Goal: Task Accomplishment & Management: Manage account settings

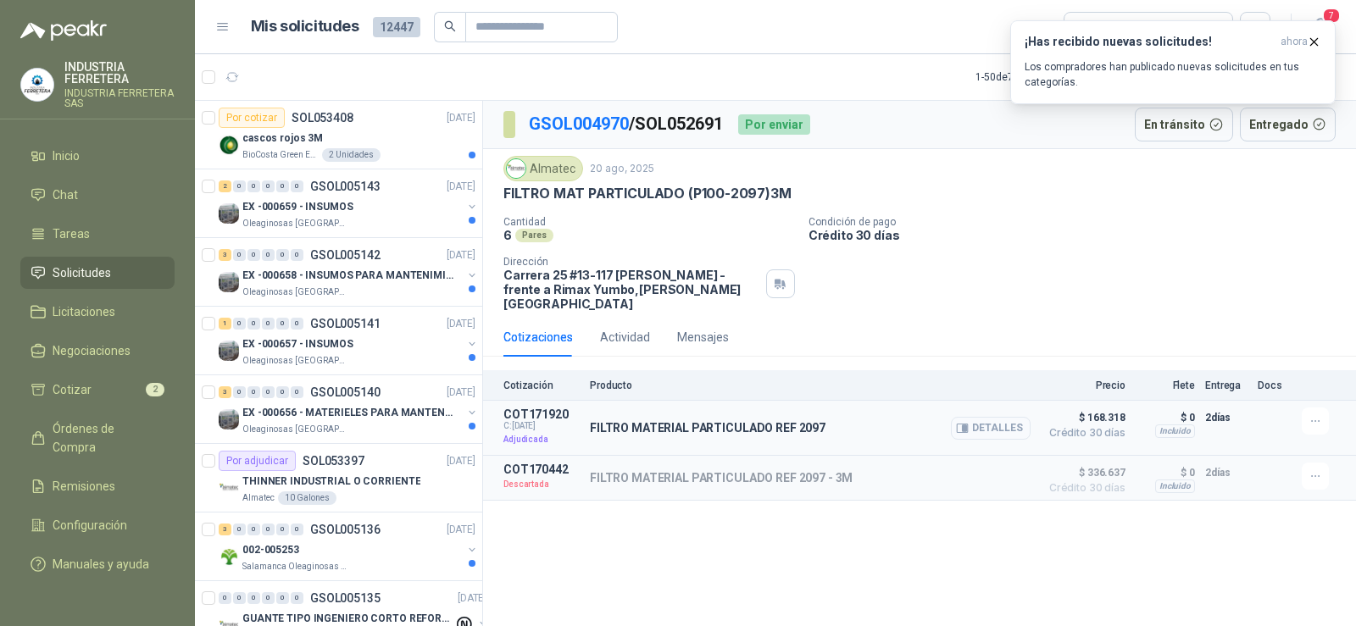
click at [979, 417] on button "Detalles" at bounding box center [991, 428] width 80 height 23
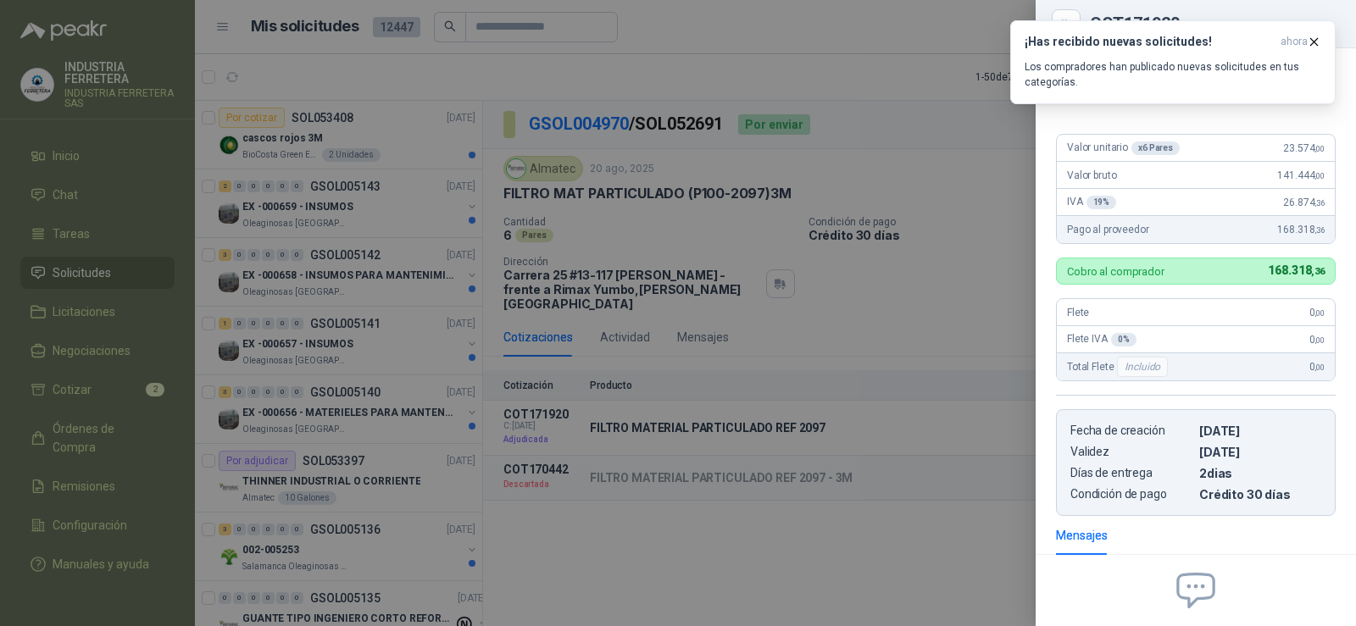
click at [974, 557] on div at bounding box center [678, 313] width 1356 height 626
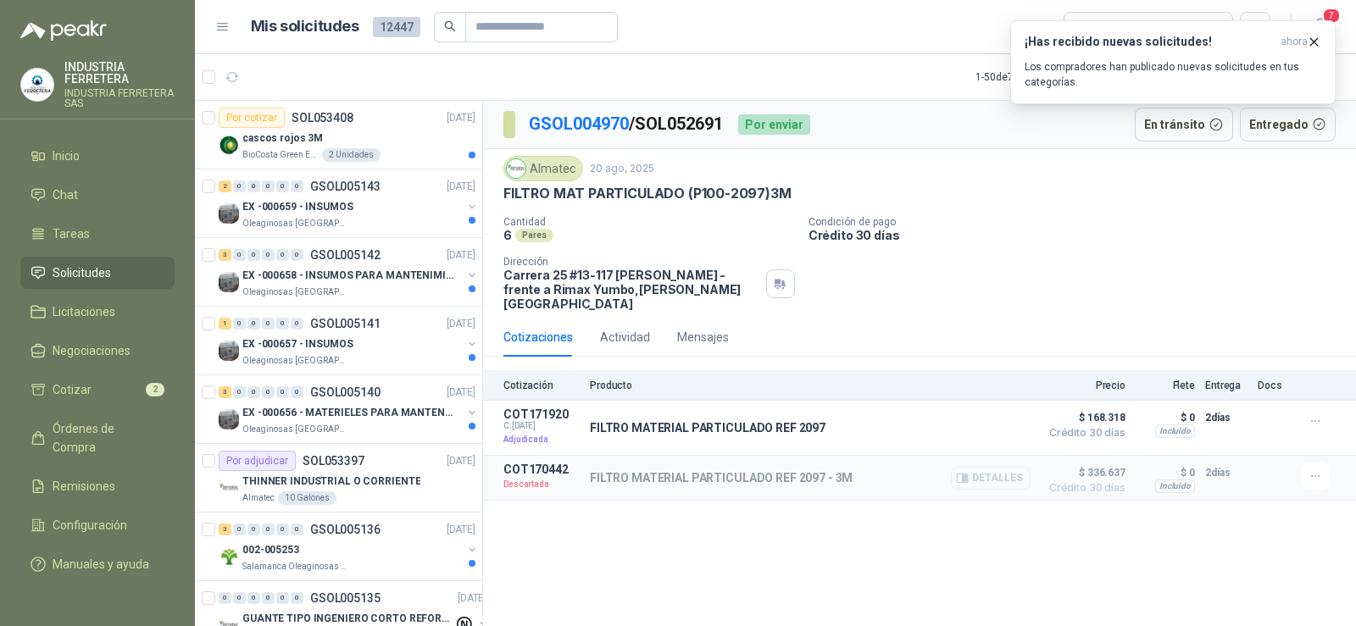
click at [974, 467] on button "Detalles" at bounding box center [991, 478] width 80 height 23
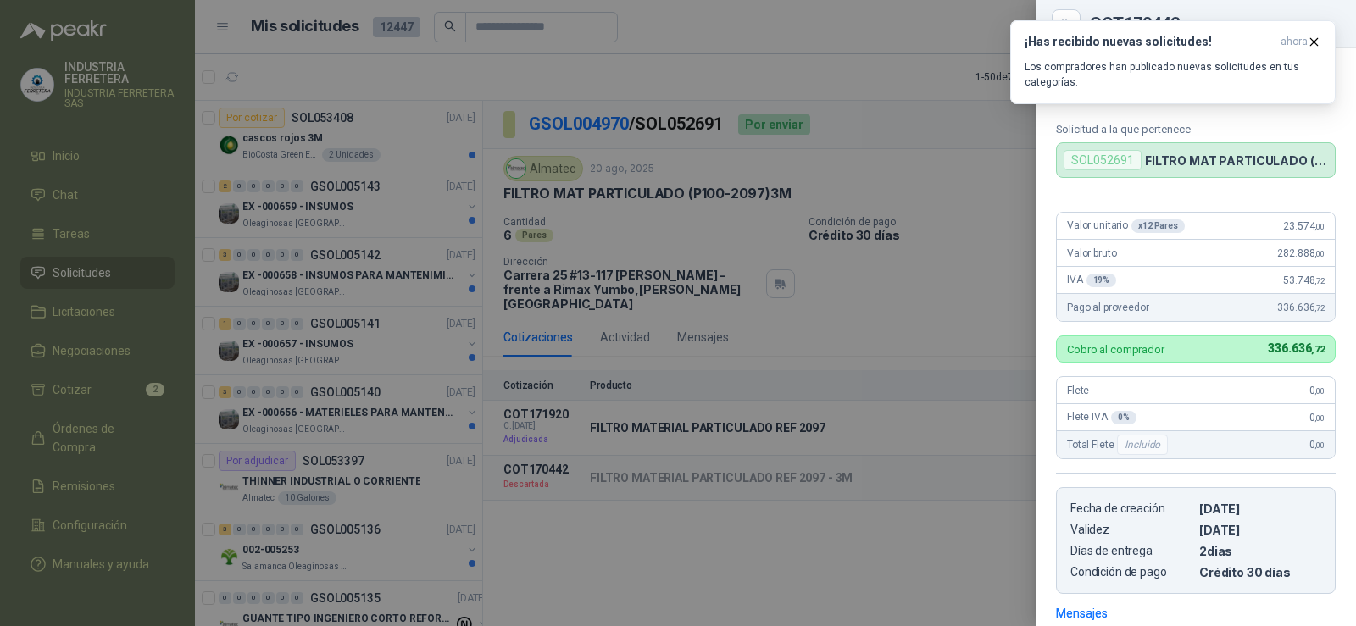
scroll to position [0, 0]
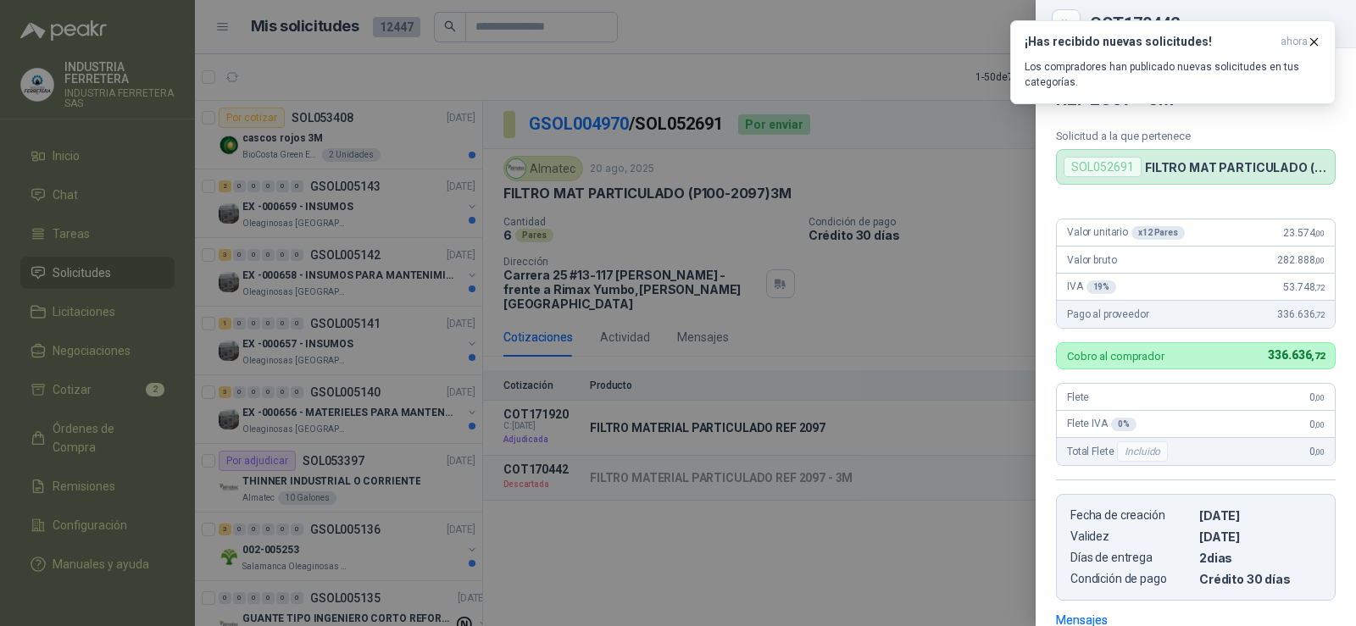
click at [957, 557] on div at bounding box center [678, 313] width 1356 height 626
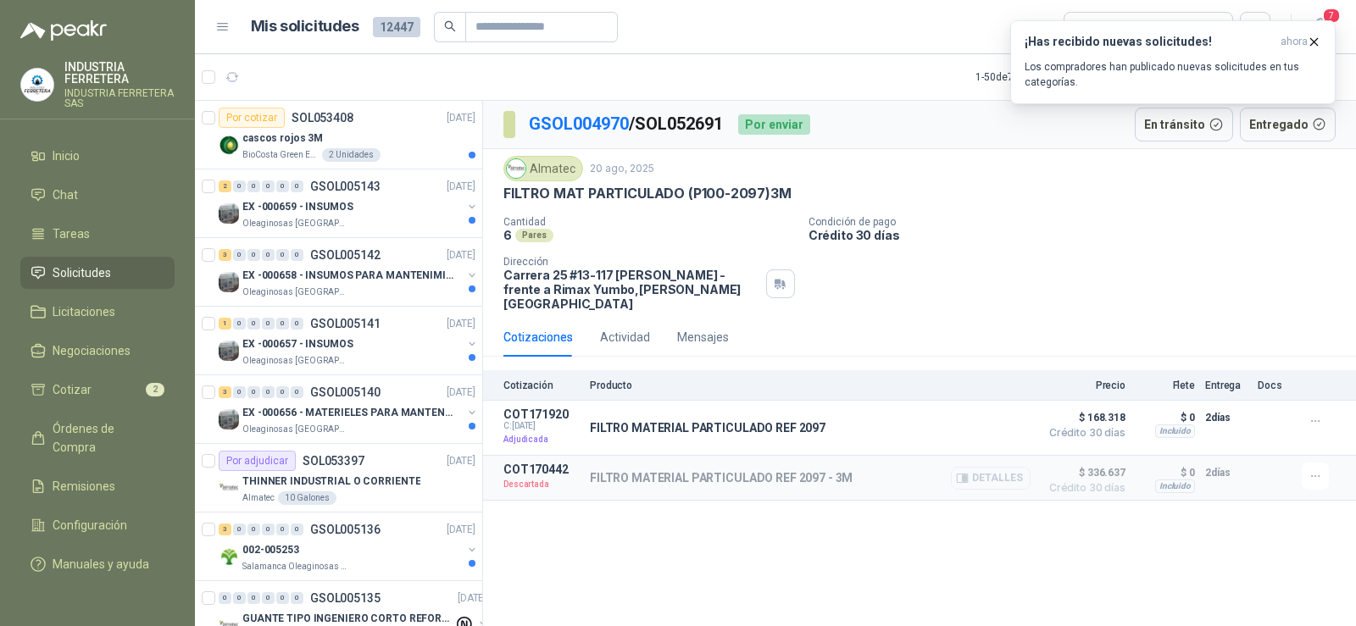
click at [969, 467] on button "Detalles" at bounding box center [991, 478] width 80 height 23
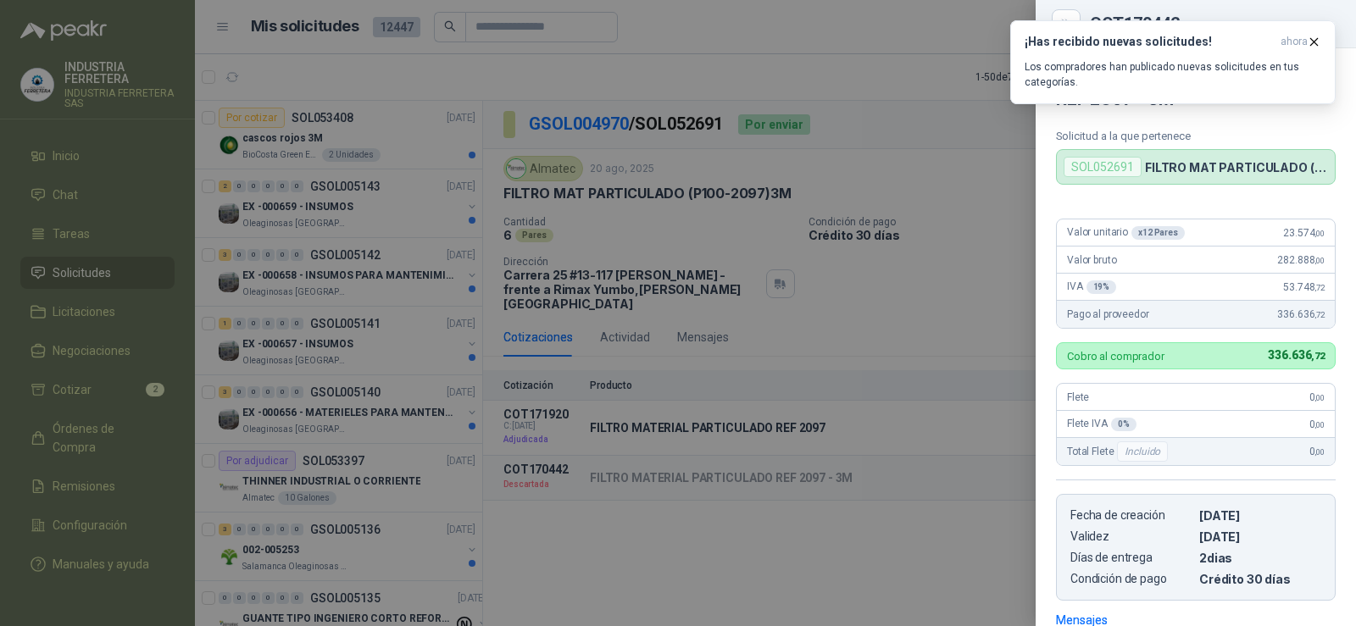
click at [901, 590] on div at bounding box center [678, 313] width 1356 height 626
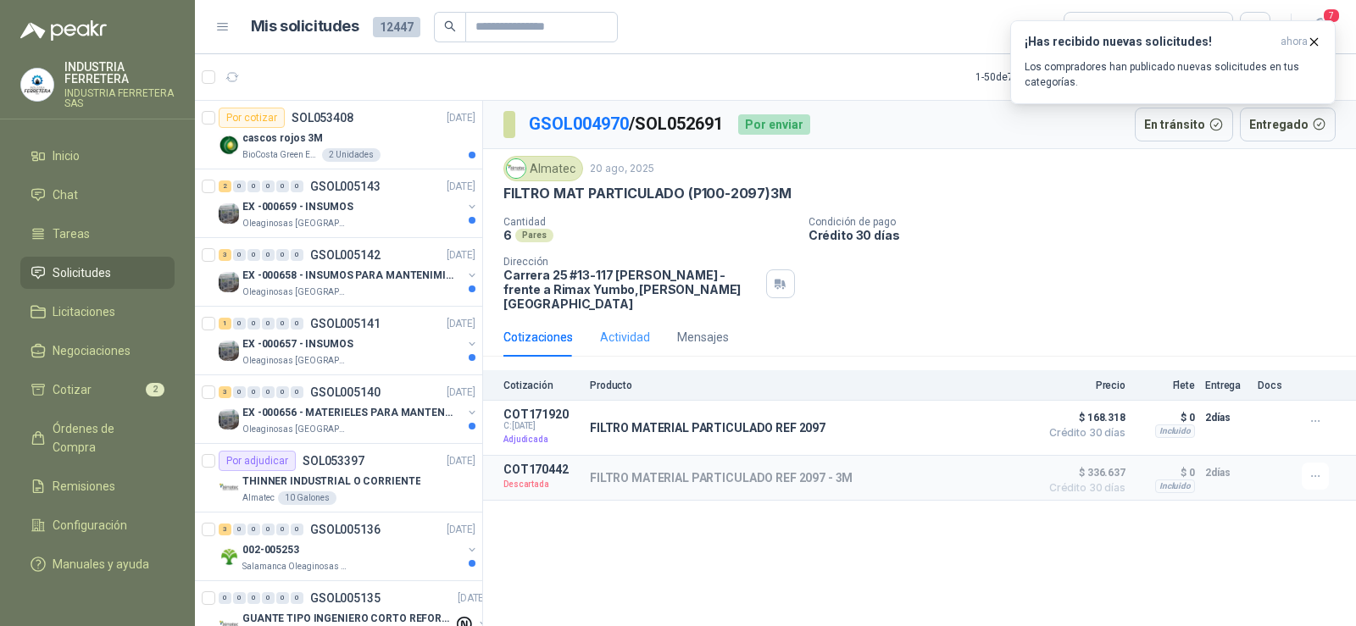
click at [616, 337] on div "Actividad" at bounding box center [625, 337] width 50 height 39
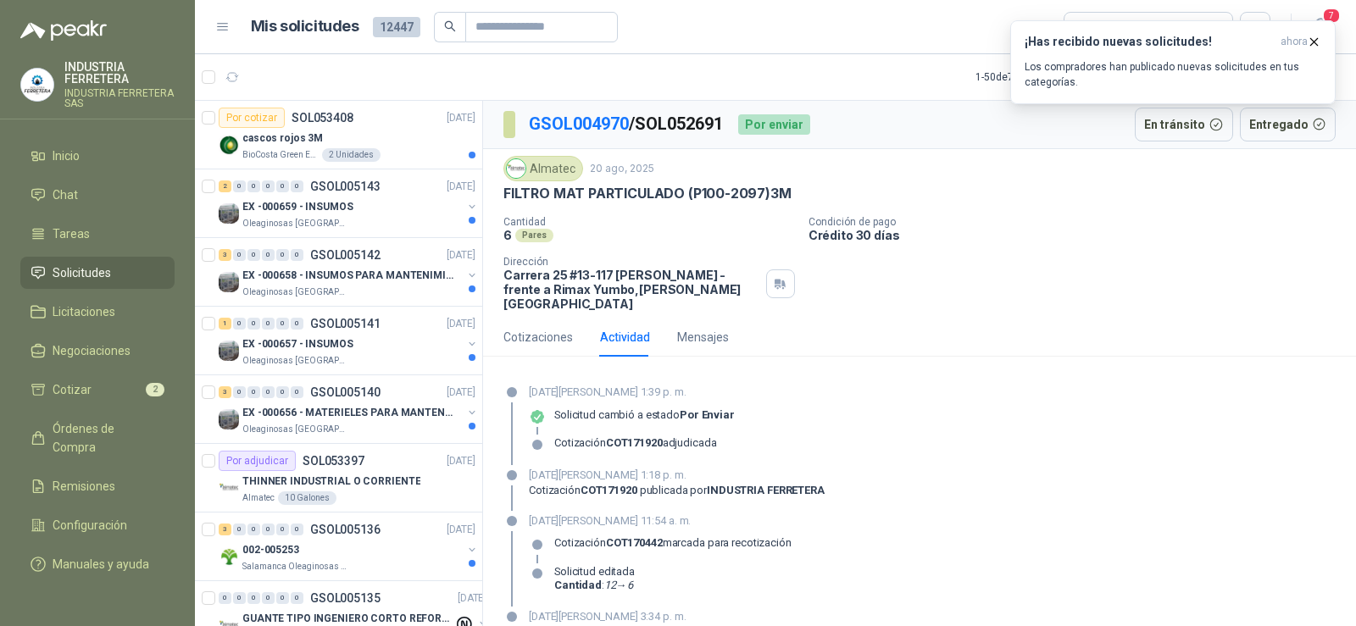
scroll to position [104, 0]
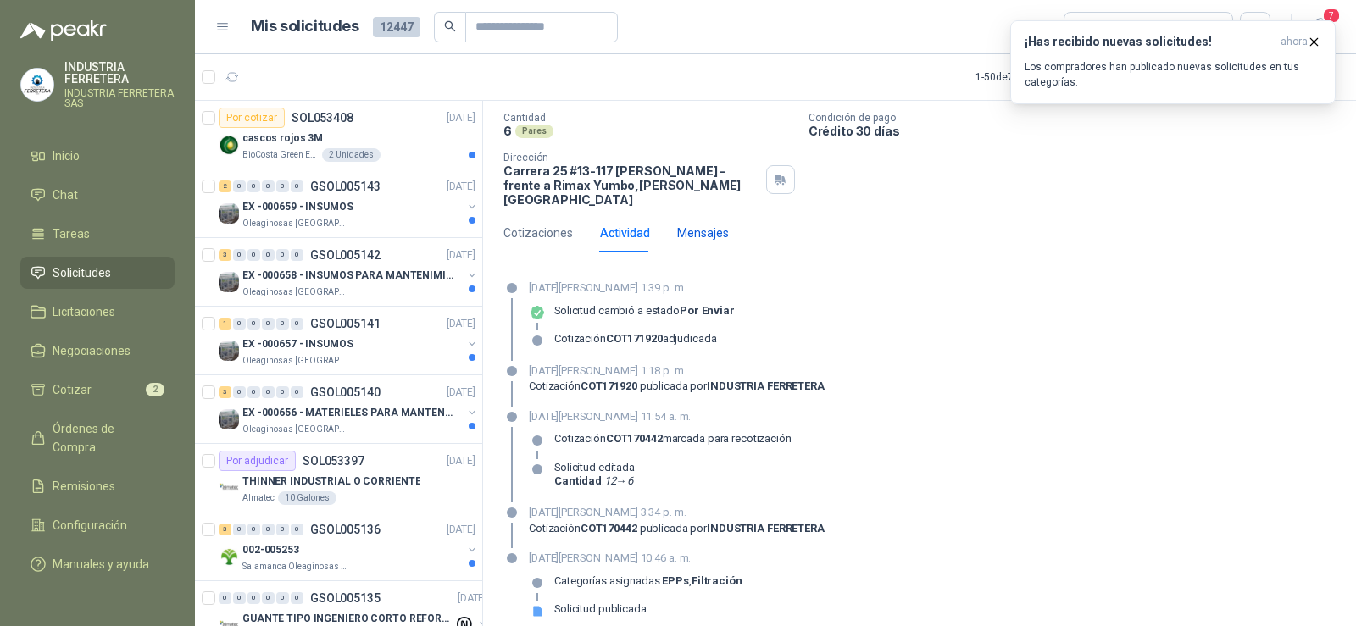
click at [708, 227] on div "Mensajes" at bounding box center [703, 233] width 52 height 19
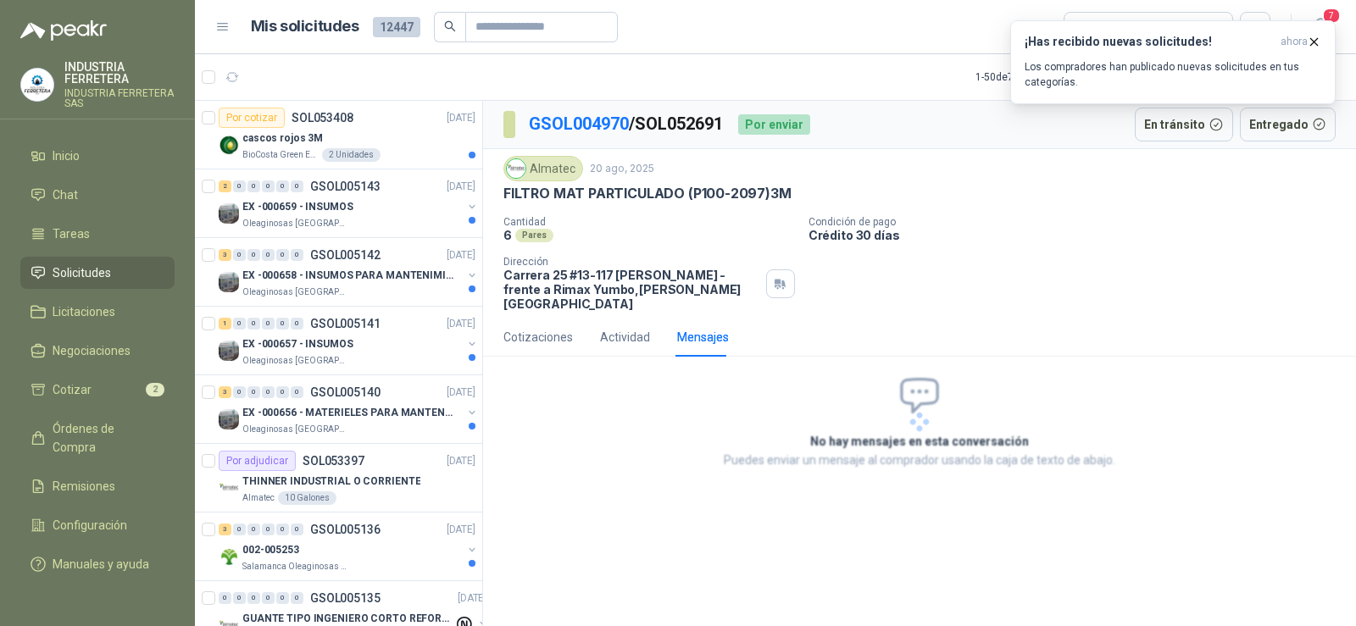
scroll to position [0, 0]
click at [537, 328] on div "Cotizaciones" at bounding box center [537, 337] width 69 height 19
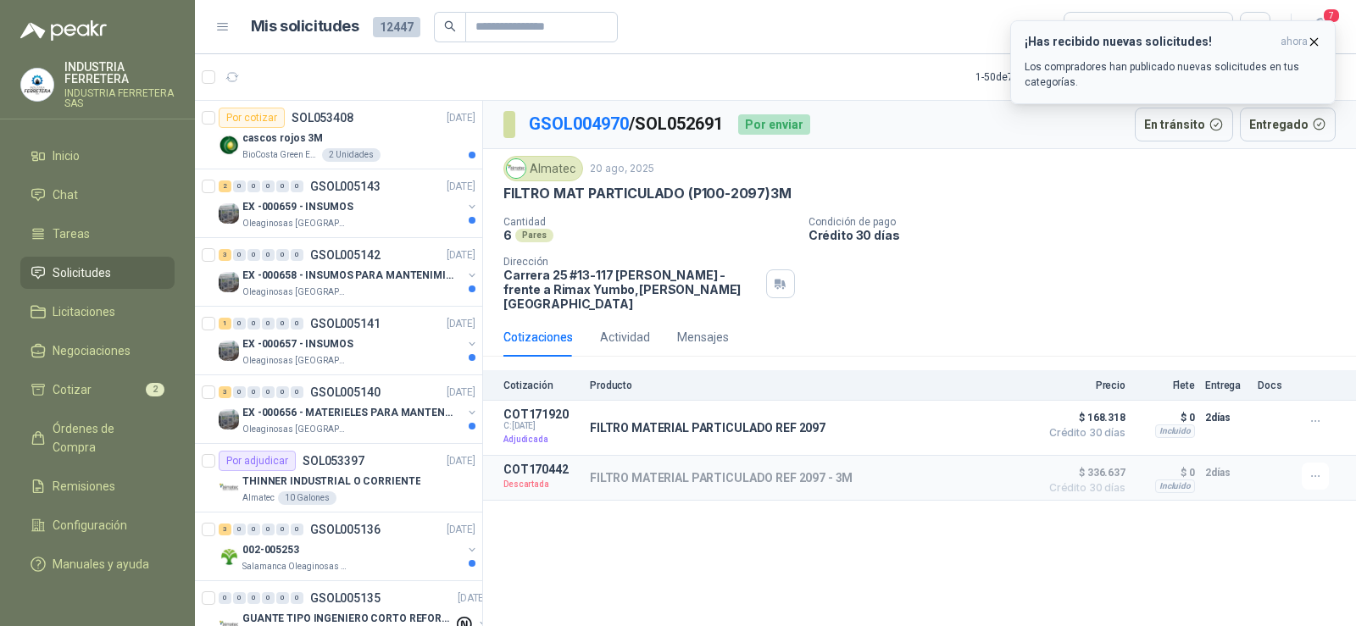
click at [1317, 37] on icon "button" at bounding box center [1313, 42] width 14 height 14
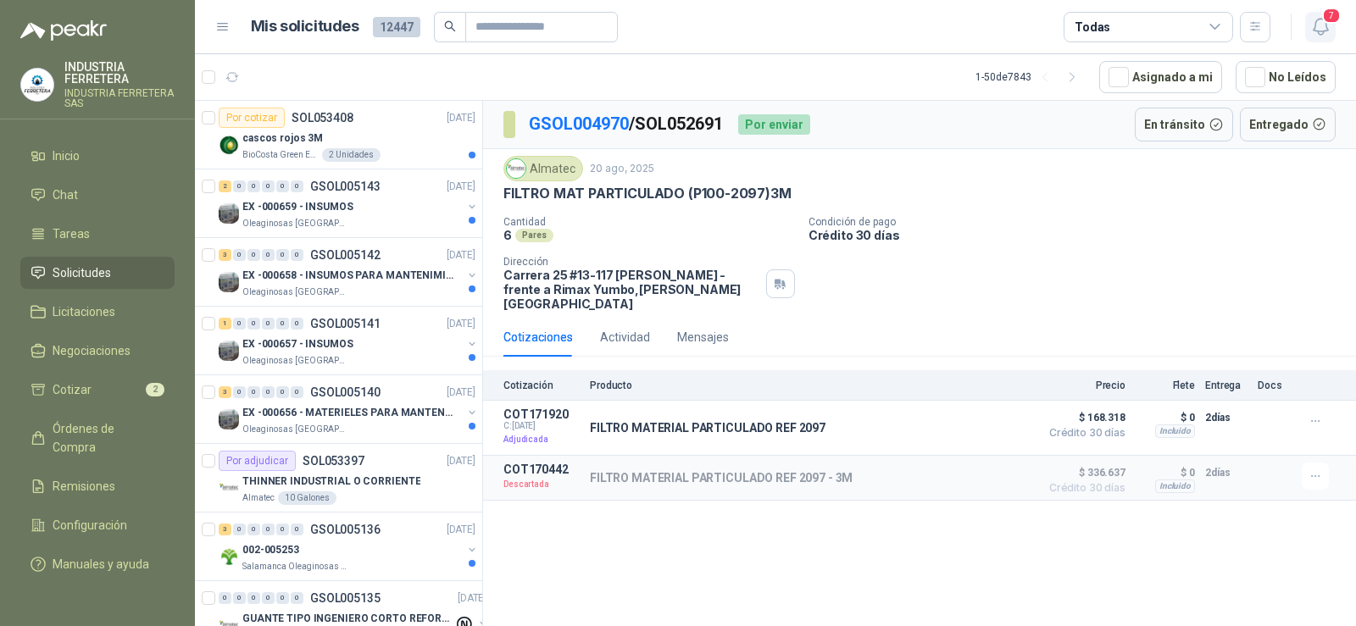
click at [1318, 17] on icon "button" at bounding box center [1320, 26] width 21 height 21
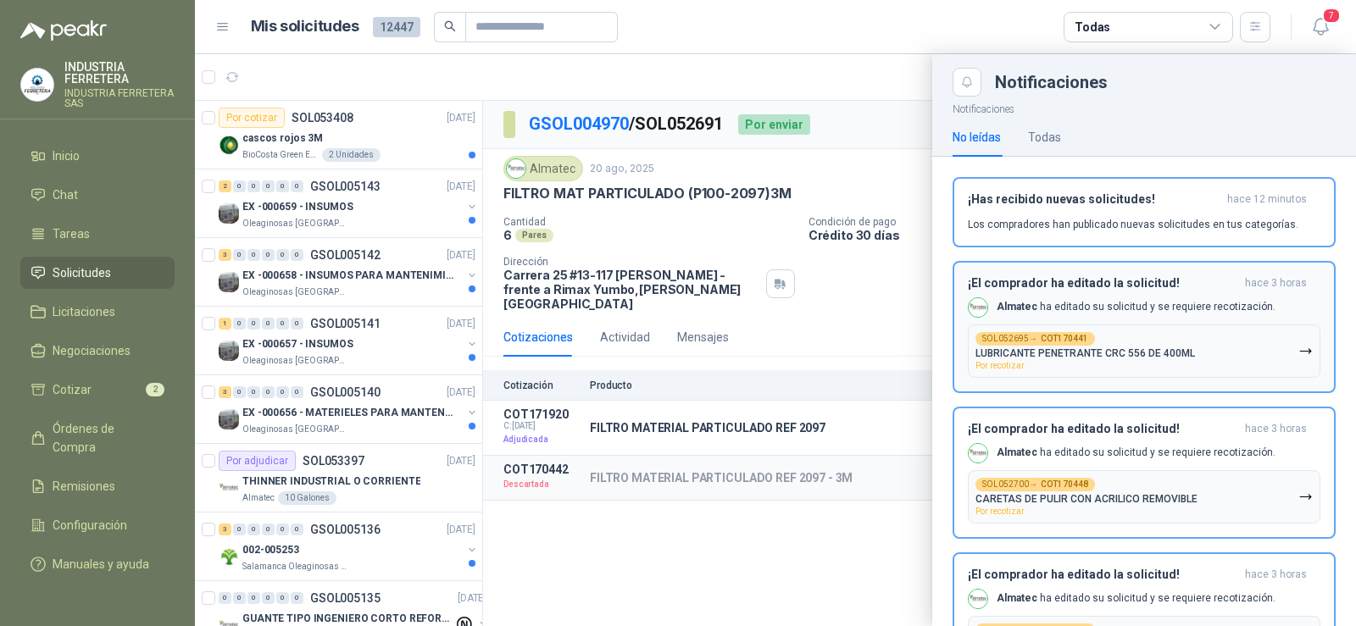
click at [1300, 356] on button "SOL052695 → COT170441 LUBRICANTE PENETRANTE CRC 556 DE 400ML Por recotizar" at bounding box center [1144, 350] width 352 height 53
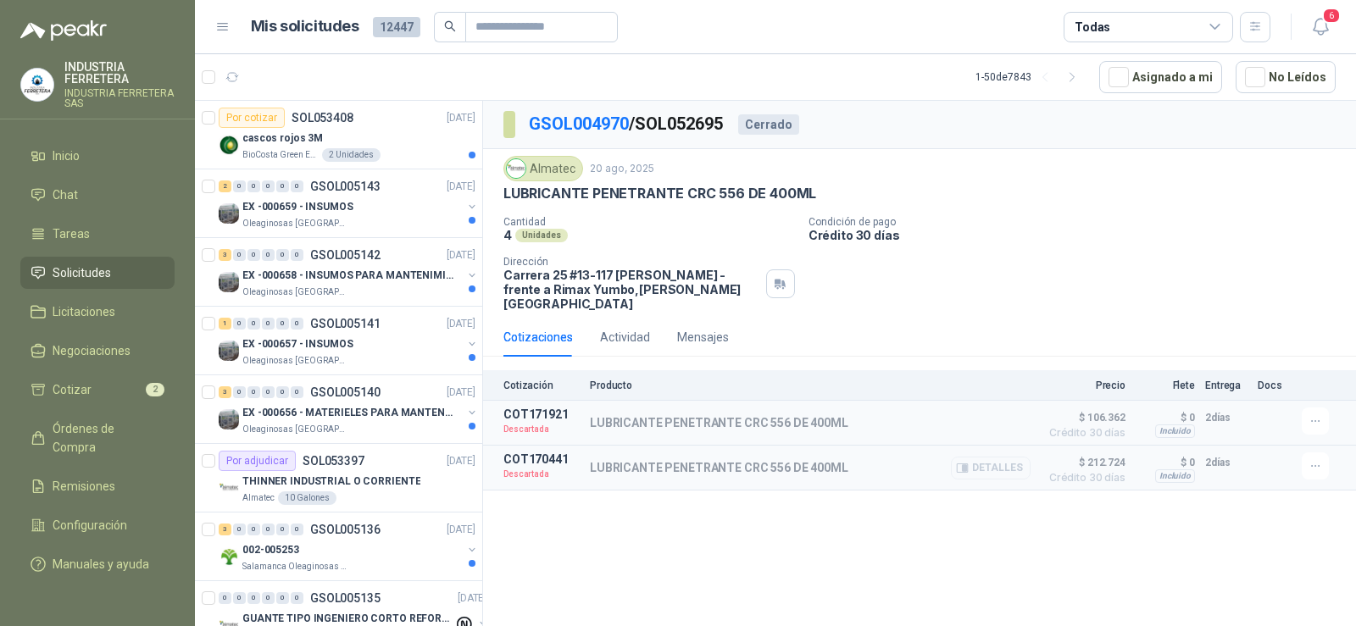
click at [985, 457] on button "Detalles" at bounding box center [991, 468] width 80 height 23
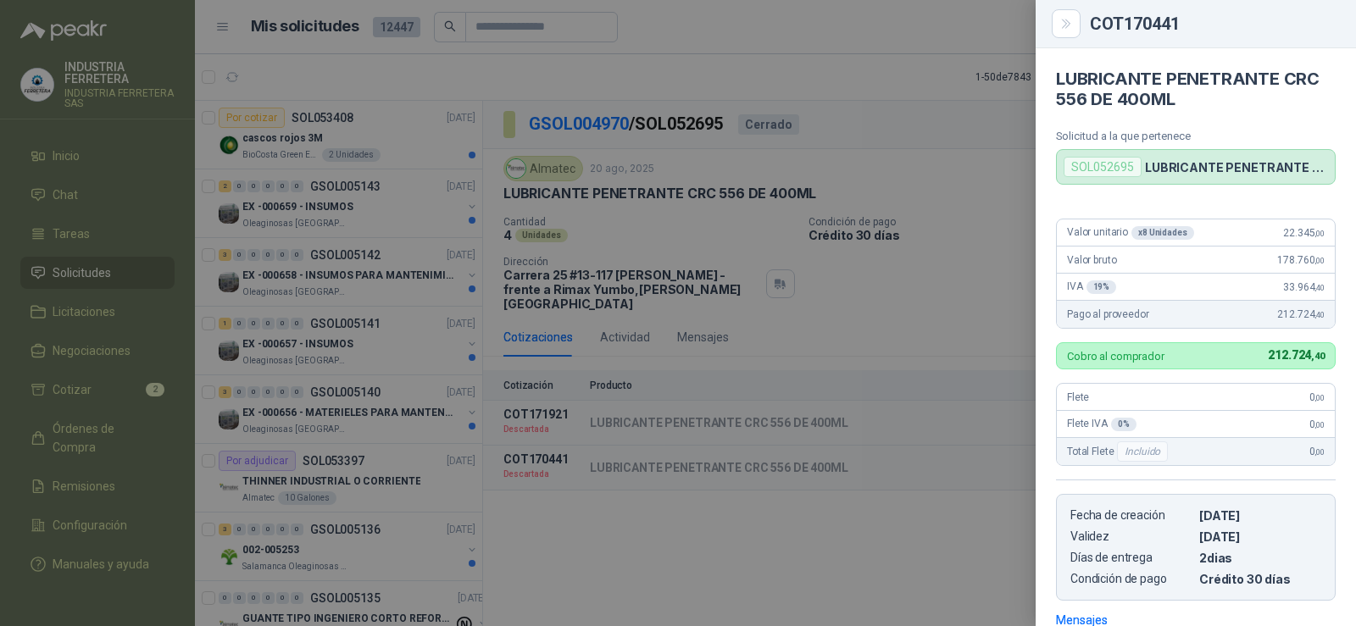
click at [981, 301] on div at bounding box center [678, 313] width 1356 height 626
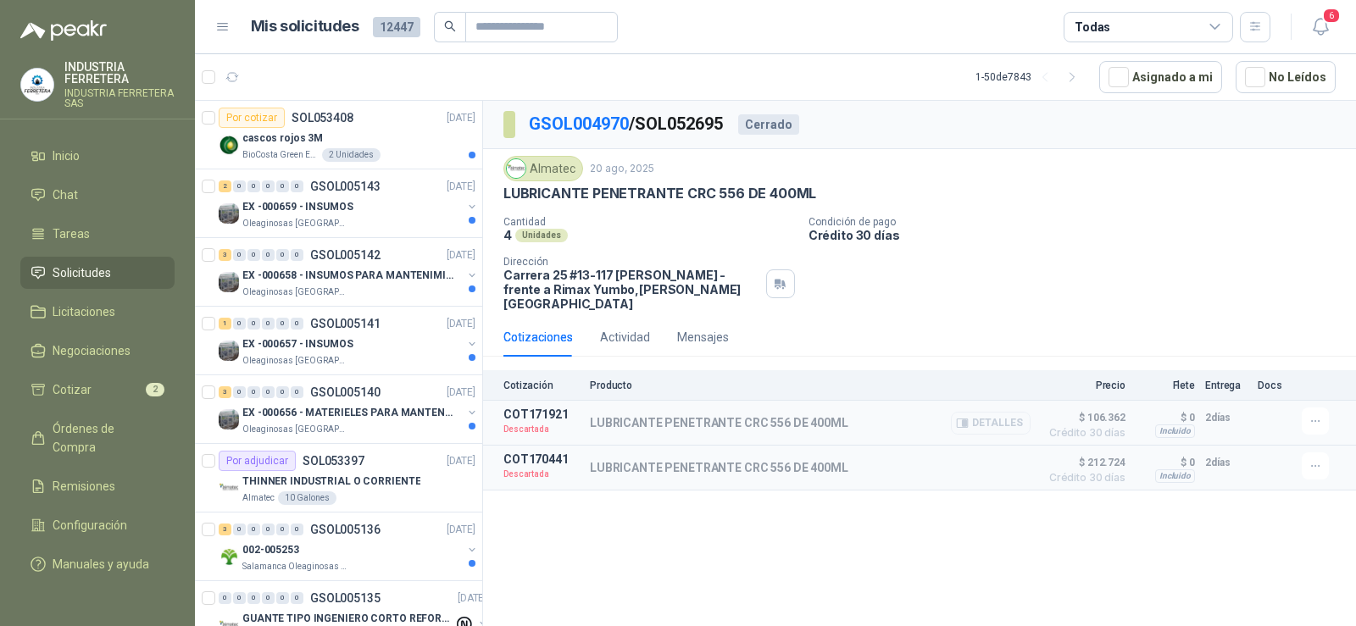
click at [985, 412] on button "Detalles" at bounding box center [991, 423] width 80 height 23
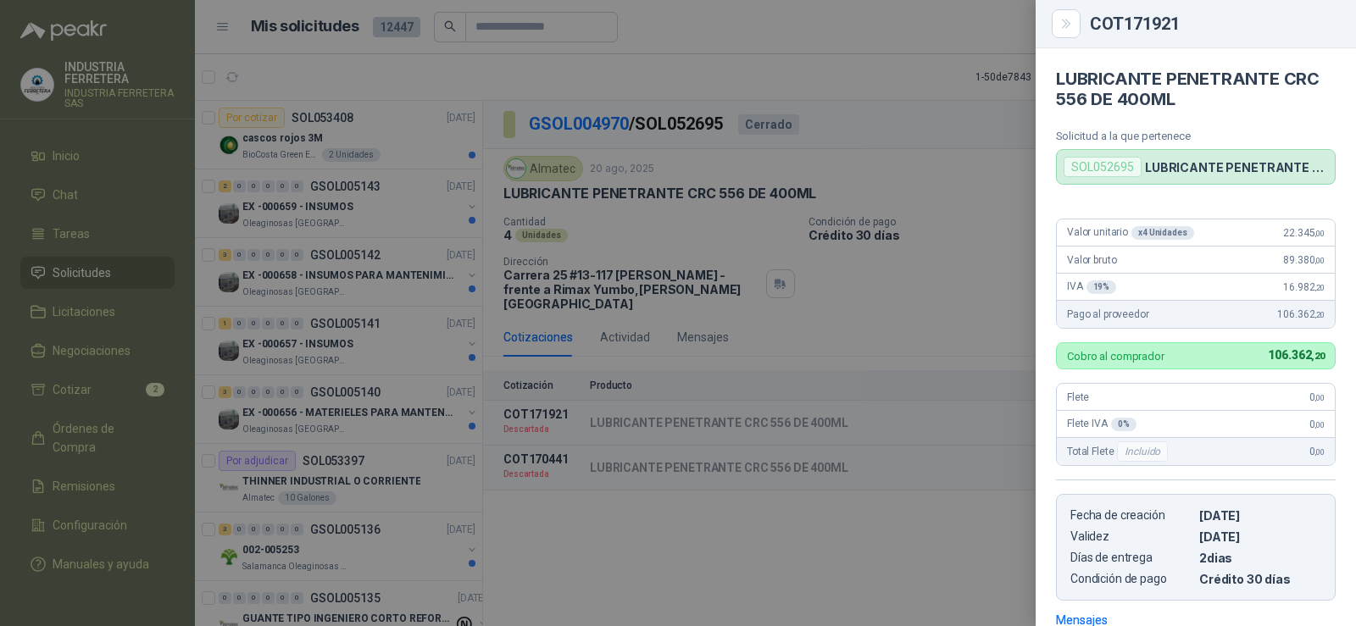
click at [973, 311] on div at bounding box center [678, 313] width 1356 height 626
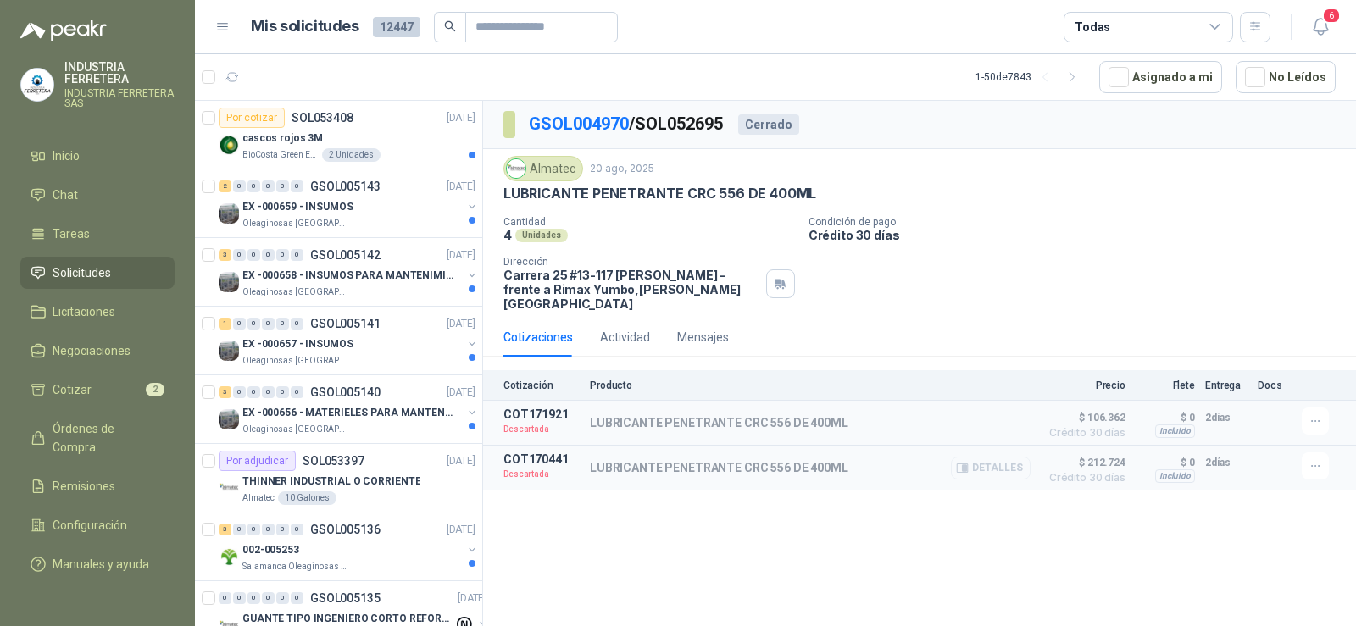
click at [986, 457] on button "Detalles" at bounding box center [991, 468] width 80 height 23
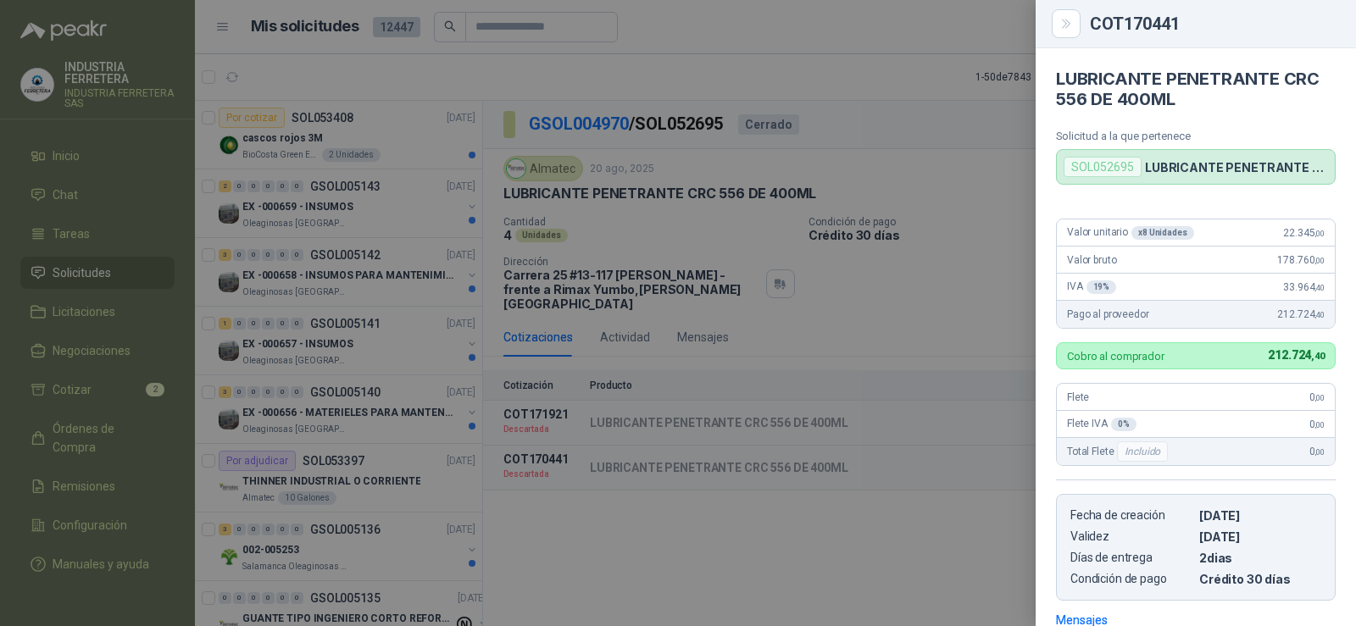
click at [984, 284] on div at bounding box center [678, 313] width 1356 height 626
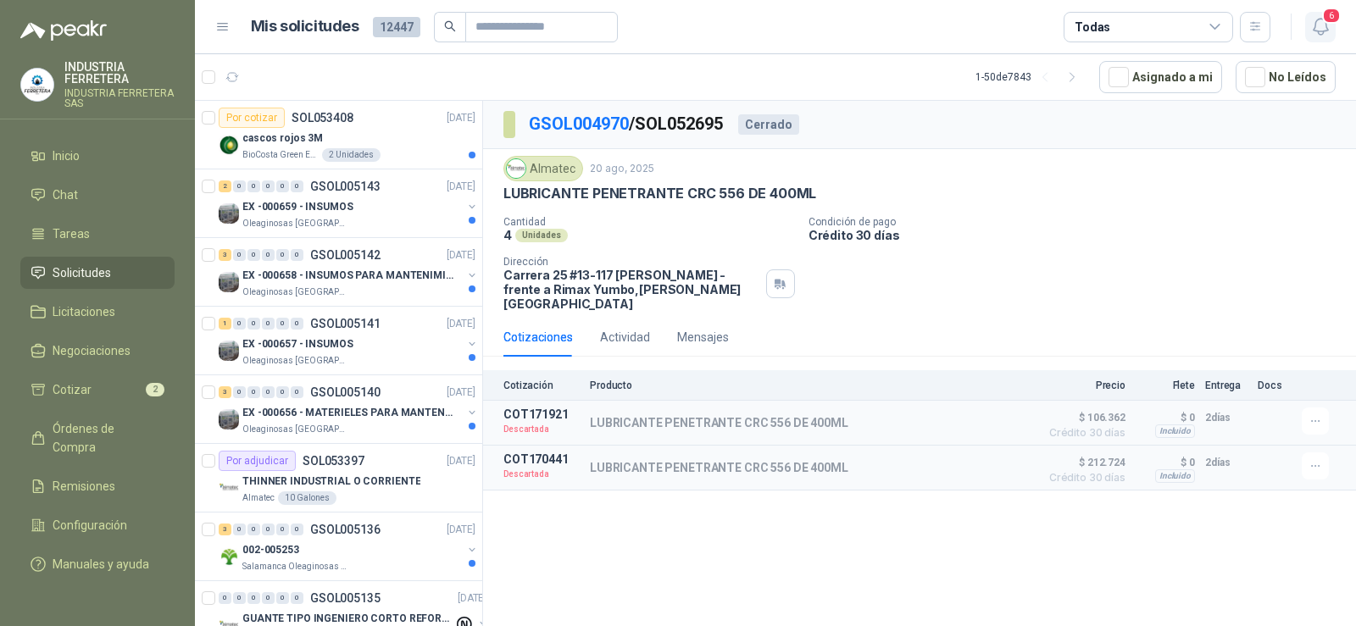
click at [1337, 24] on span "6" at bounding box center [1331, 16] width 19 height 16
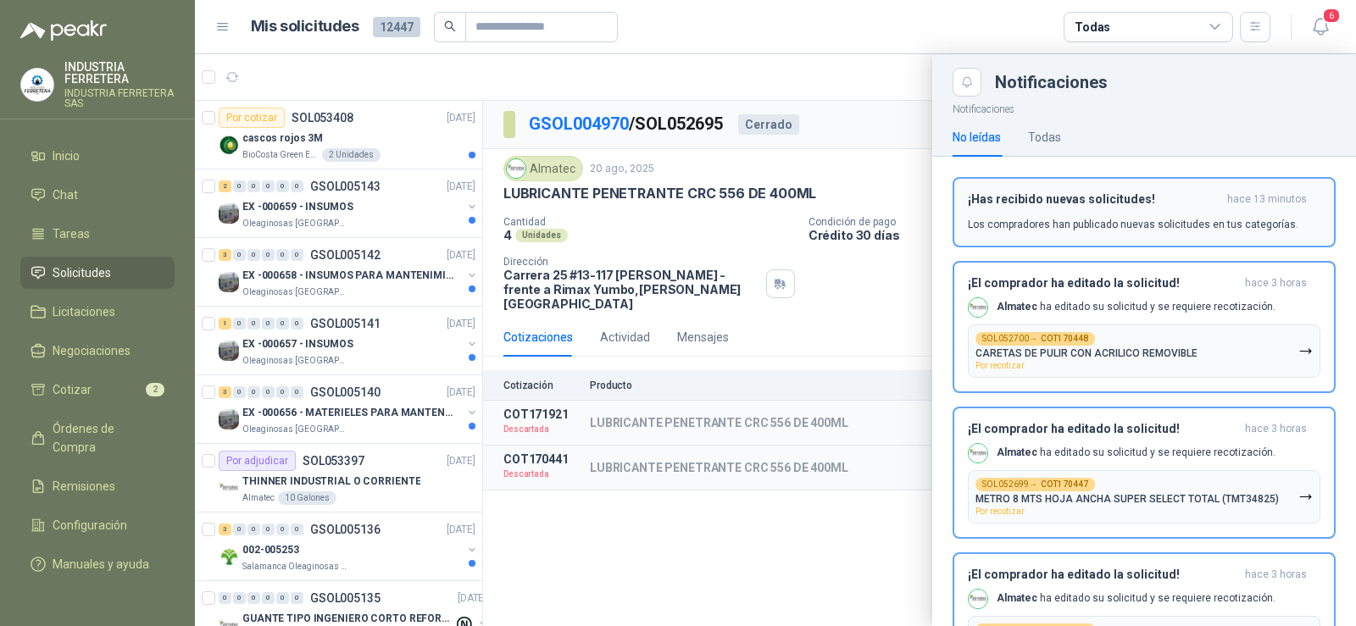
click at [1193, 213] on div "¡Has recibido nuevas solicitudes! hace 13 minutos Los compradores han publicado…" at bounding box center [1144, 212] width 352 height 40
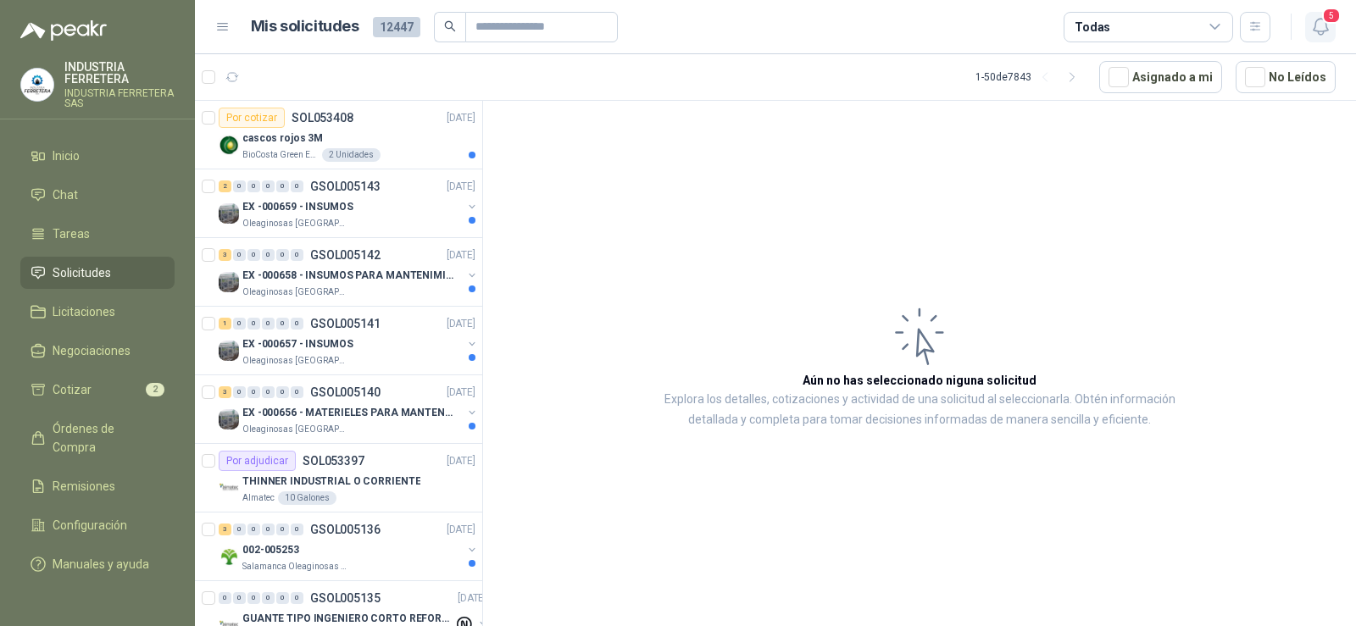
click at [1319, 22] on icon "button" at bounding box center [1320, 26] width 21 height 21
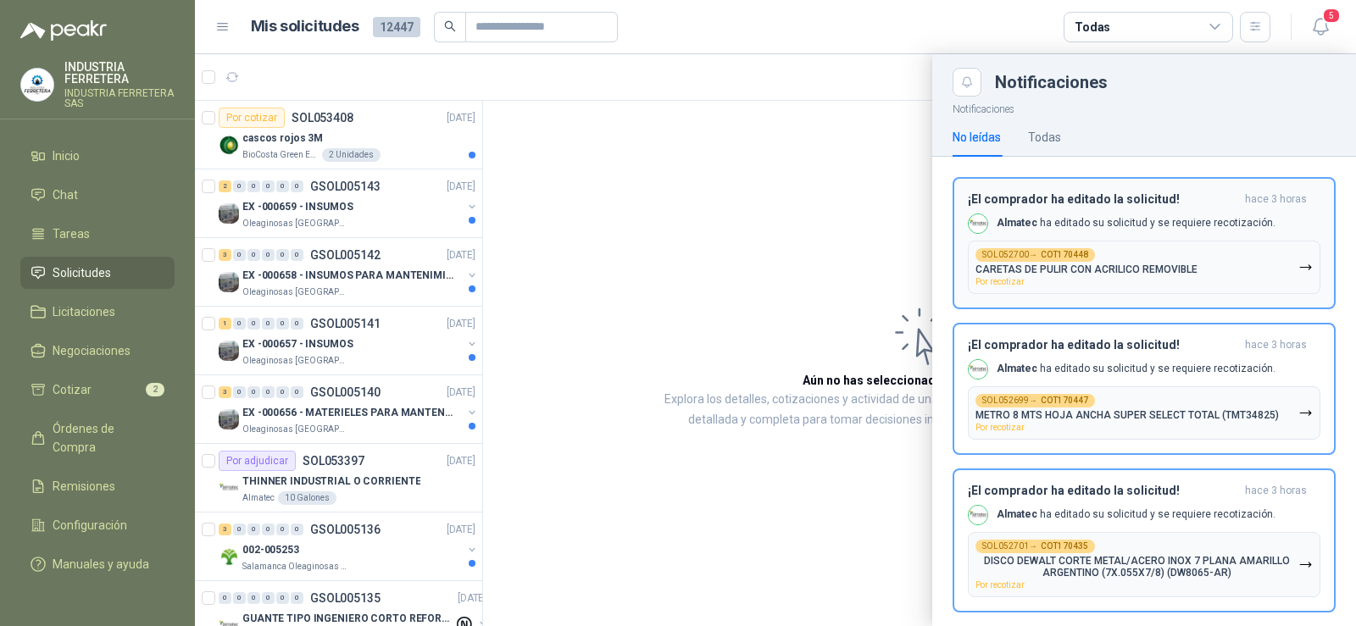
click at [1298, 267] on icon "button" at bounding box center [1305, 267] width 14 height 14
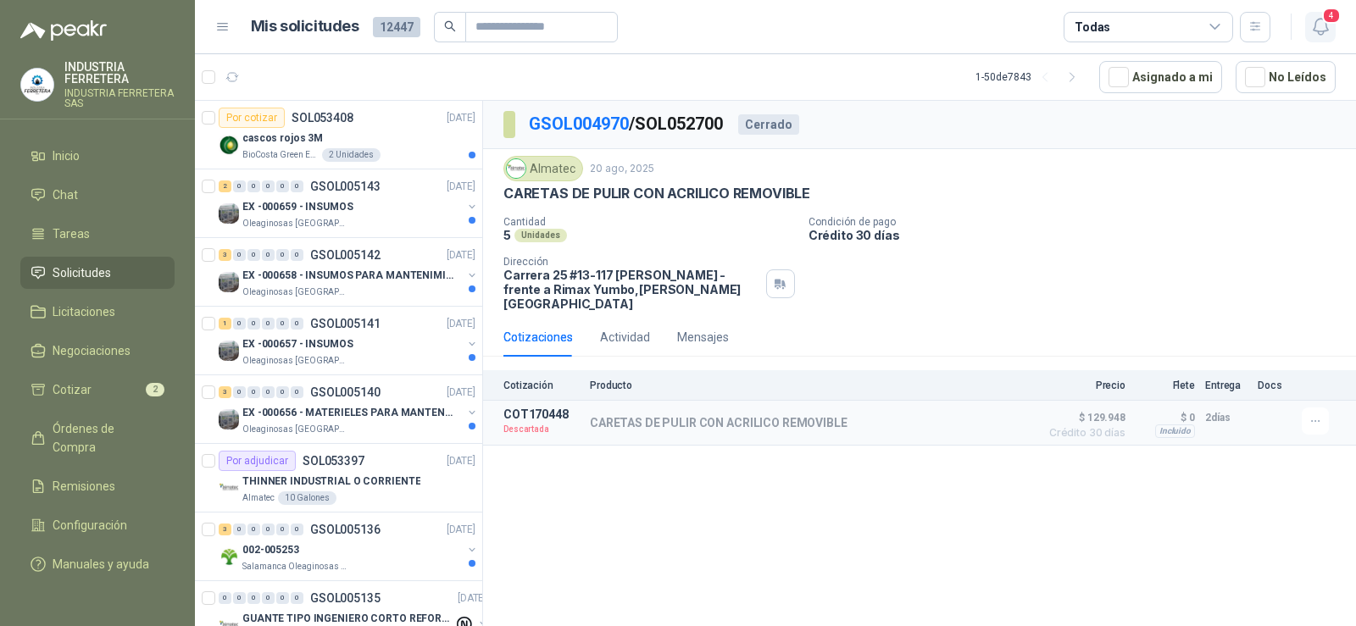
click at [1326, 26] on icon "button" at bounding box center [1319, 27] width 14 height 16
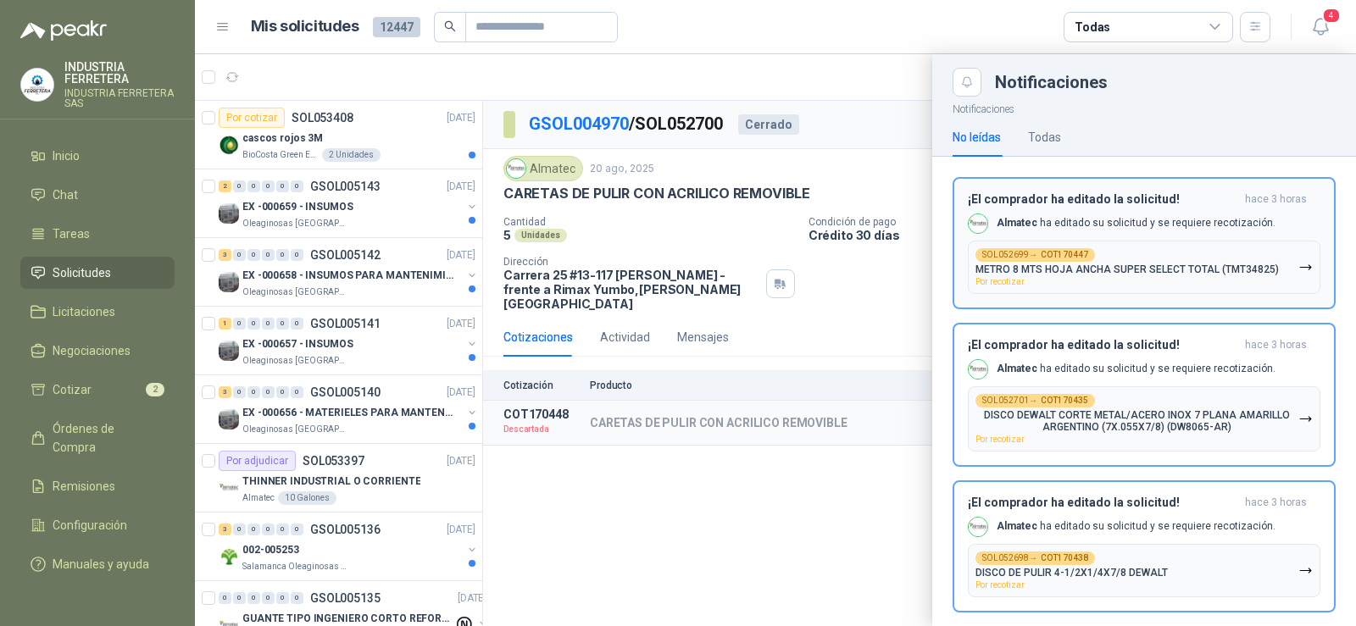
click at [1280, 270] on button "SOL052699 → COT170447 METRO 8 MTS HOJA ANCHA SUPER SELECT TOTAL (TMT34825) Por …" at bounding box center [1144, 267] width 352 height 53
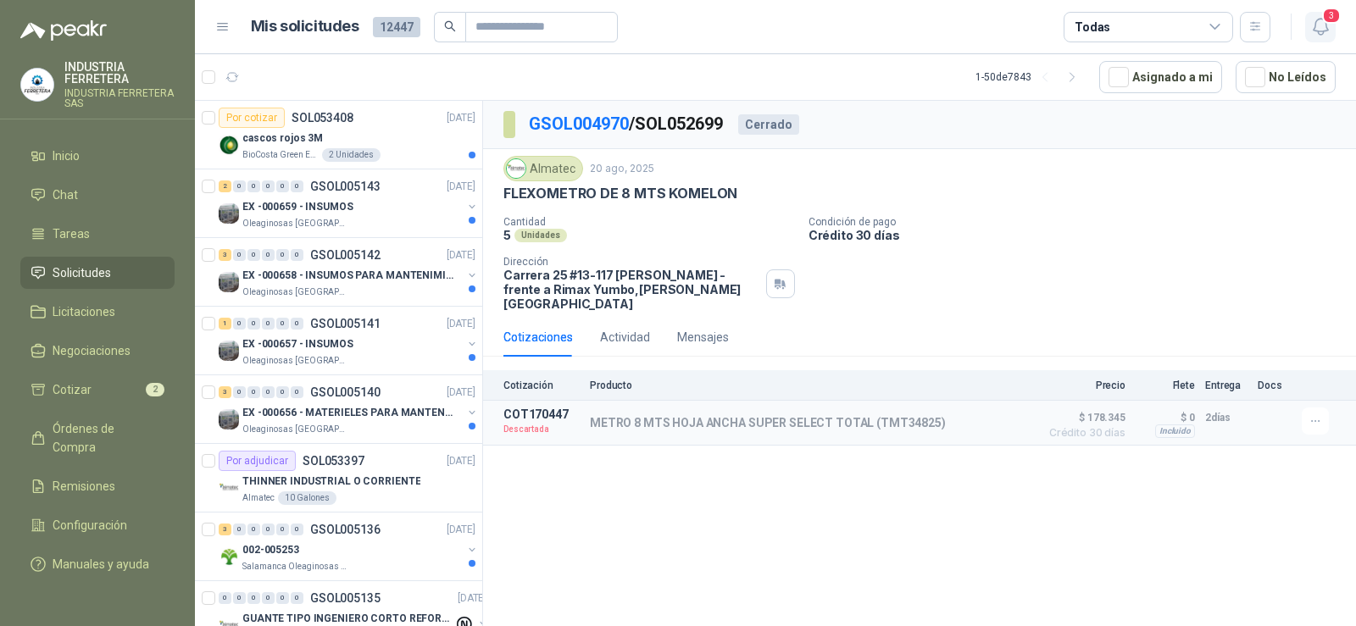
click at [1326, 24] on span "3" at bounding box center [1331, 16] width 19 height 16
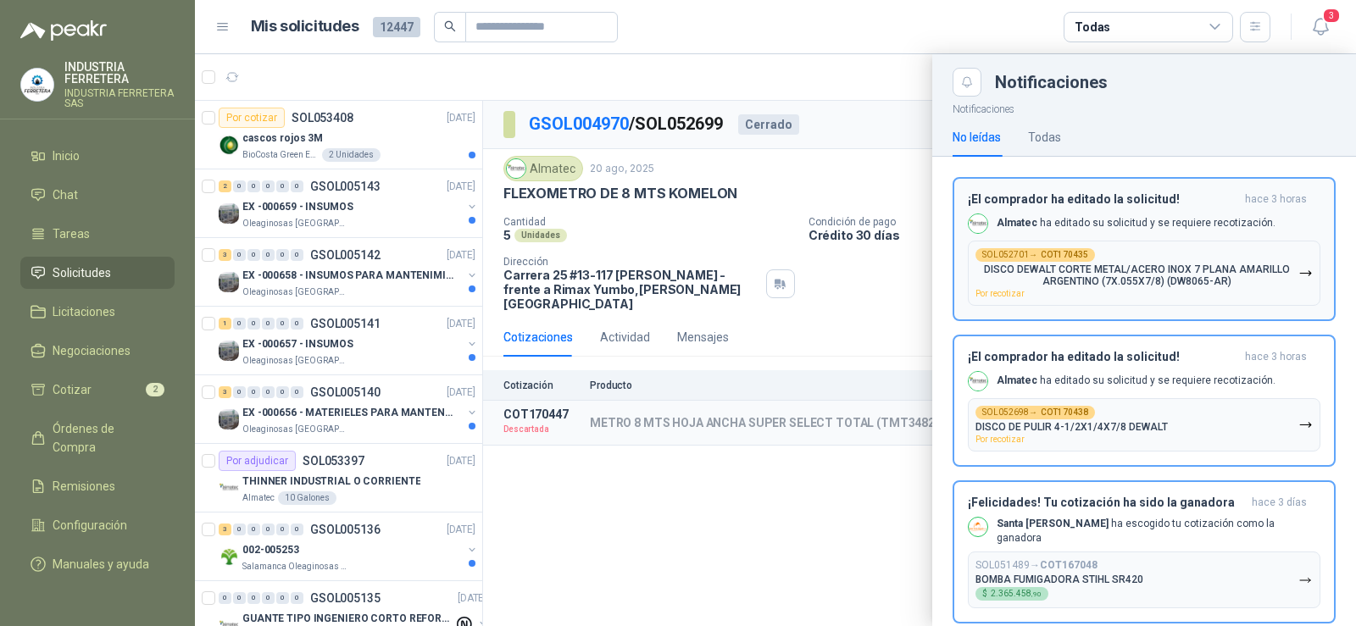
click at [1216, 280] on p "DISCO DEWALT CORTE METAL/ACERO INOX 7 PLANA AMARILLO ARGENTINO (7X.055X7/8) (DW…" at bounding box center [1136, 275] width 323 height 24
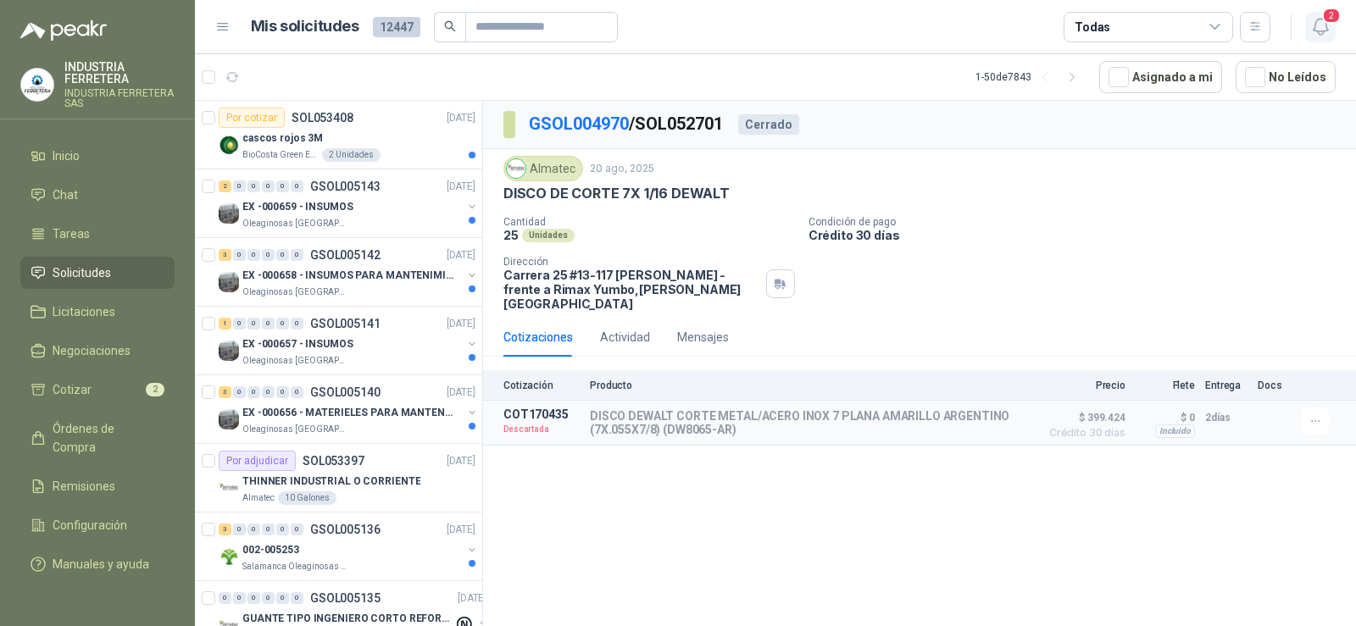
click at [1320, 25] on icon "button" at bounding box center [1320, 26] width 21 height 21
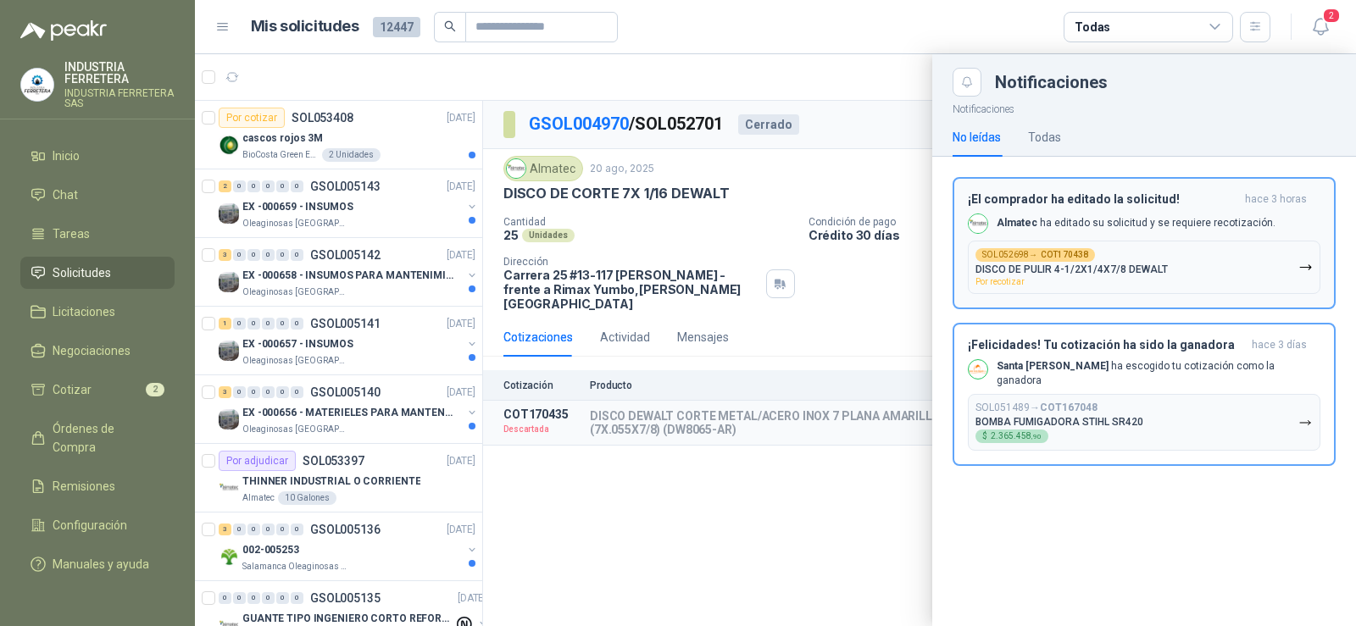
click at [1274, 280] on button "SOL052698 → COT170438 DISCO DE PULIR 4-1/2X1/4X7/8 DEWALT Por recotizar" at bounding box center [1144, 267] width 352 height 53
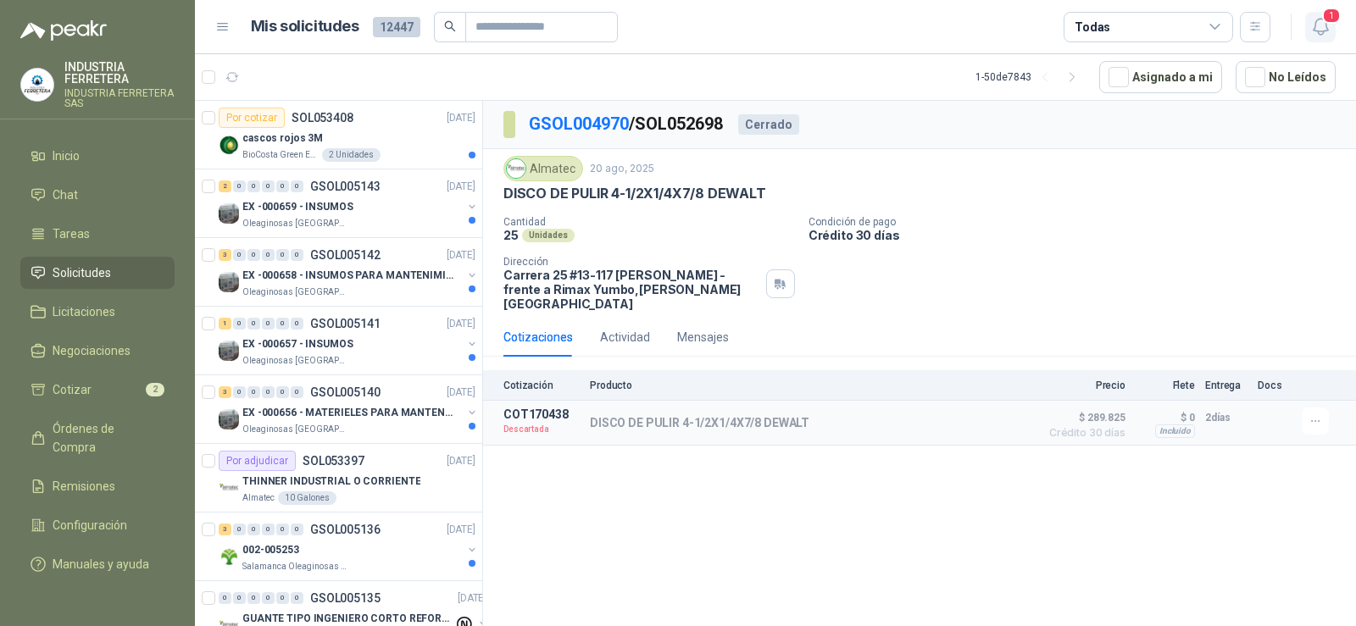
click at [1321, 25] on icon "button" at bounding box center [1320, 26] width 21 height 21
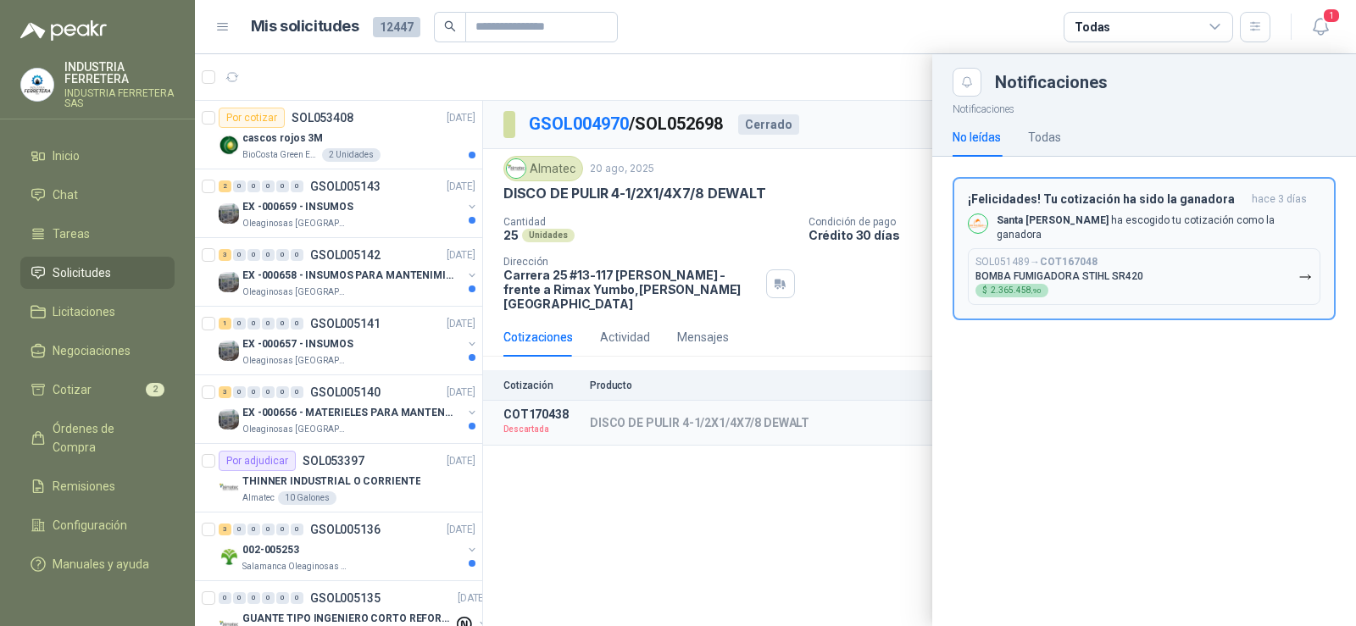
click at [1288, 275] on button "SOL051489 → COT167048 BOMBA FUMIGADORA STIHL SR420 $ 2.365.458 ,90" at bounding box center [1144, 276] width 352 height 57
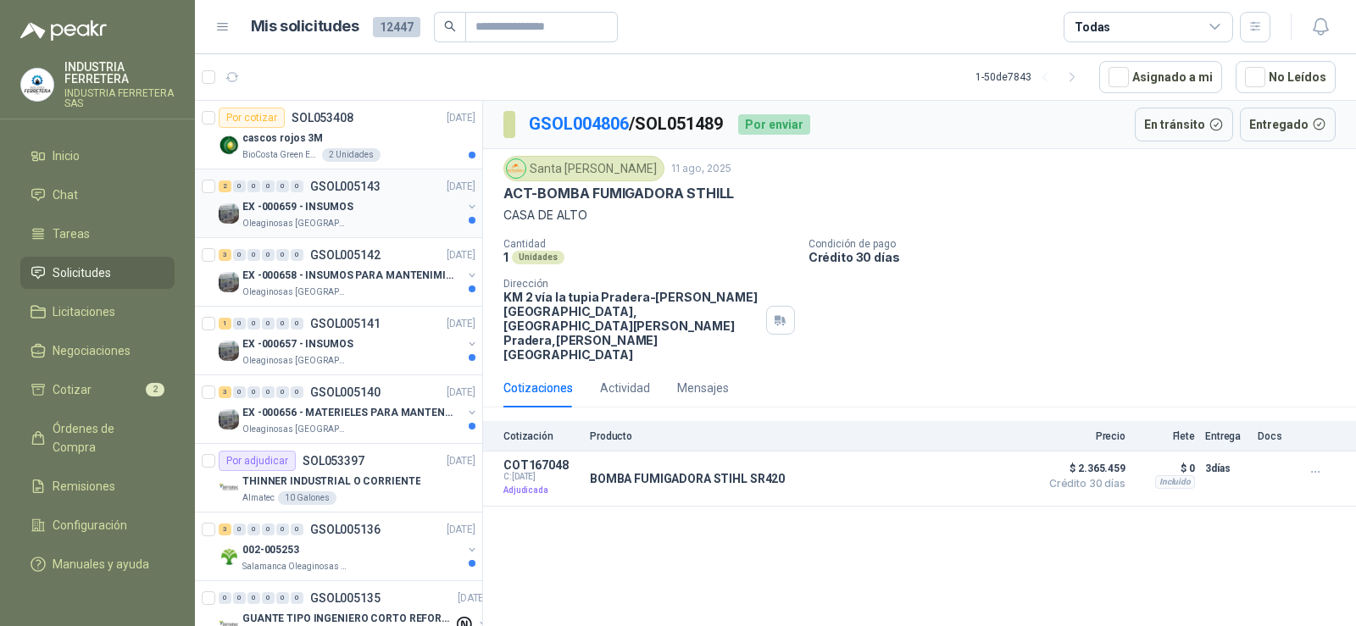
click at [342, 219] on p "Oleaginosas [GEOGRAPHIC_DATA][PERSON_NAME]" at bounding box center [295, 224] width 107 height 14
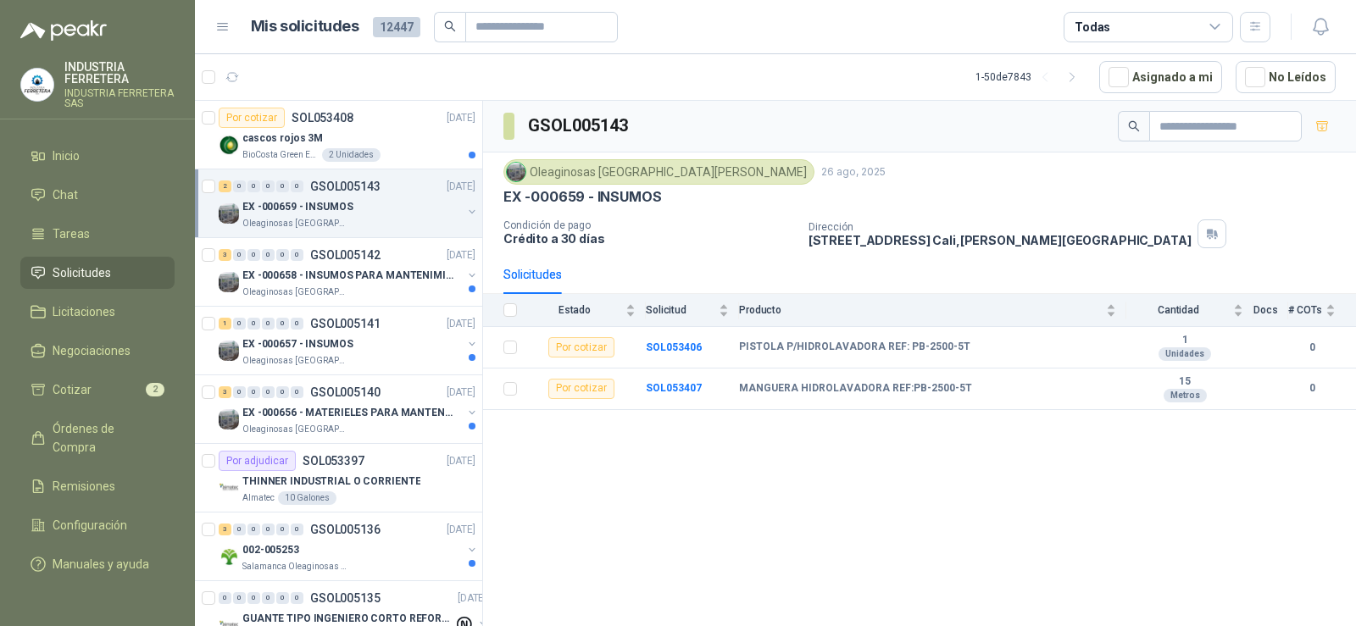
drag, startPoint x: 962, startPoint y: 454, endPoint x: 953, endPoint y: 463, distance: 12.0
click at [960, 456] on div "GSOL005143 Oleaginosas [GEOGRAPHIC_DATA][PERSON_NAME] [DATE] EX -000659 - INSUM…" at bounding box center [919, 366] width 873 height 531
click at [855, 349] on b "PISTOLA P/HIDROLAVADORA REF: PB-2500-5T" at bounding box center [854, 348] width 231 height 14
click at [854, 349] on b "PISTOLA P/HIDROLAVADORA REF: PB-2500-5T" at bounding box center [854, 348] width 231 height 14
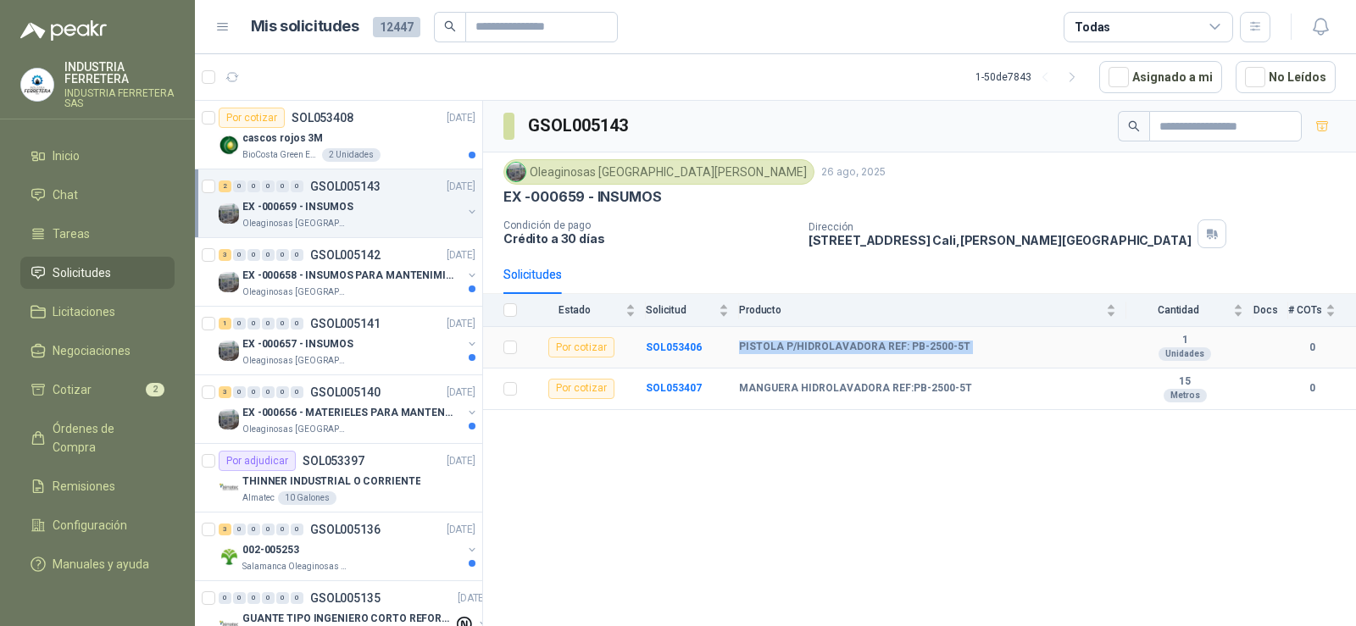
copy b "PISTOLA P/HIDROLAVADORA REF: PB-2500-5T"
click at [72, 430] on span "Órdenes de Compra" at bounding box center [106, 437] width 106 height 37
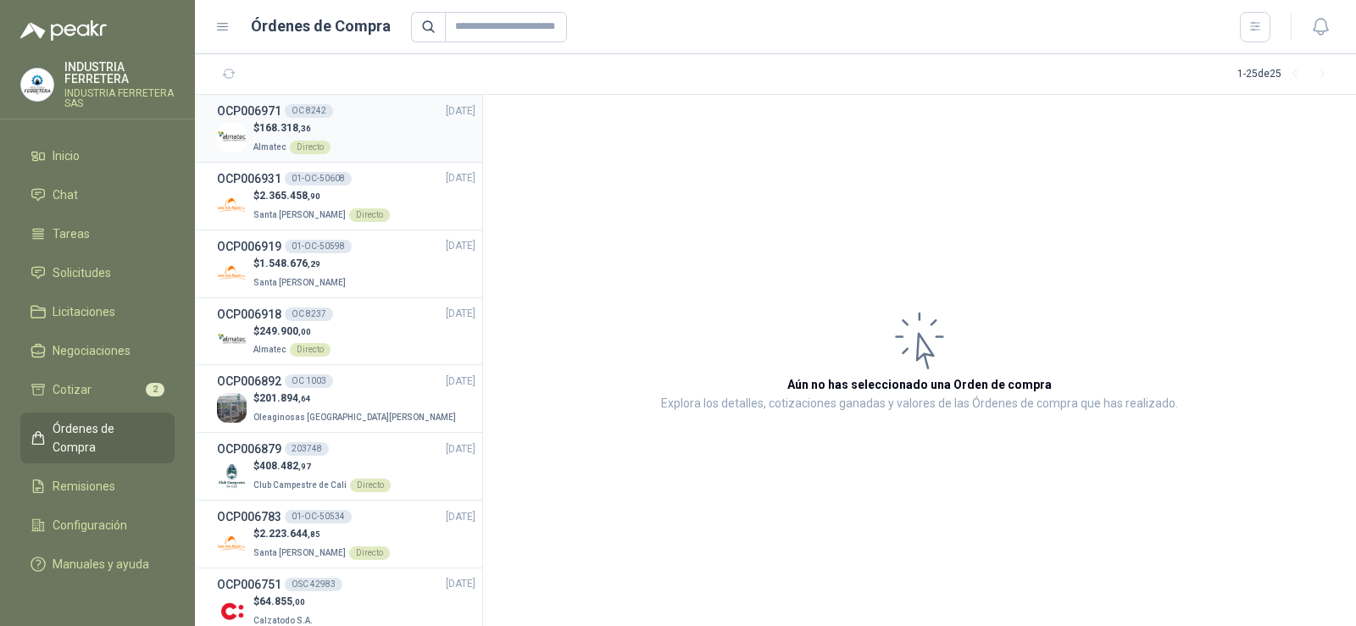
click at [364, 121] on div "$ 168.318 ,36 Almatec Directo" at bounding box center [346, 137] width 258 height 35
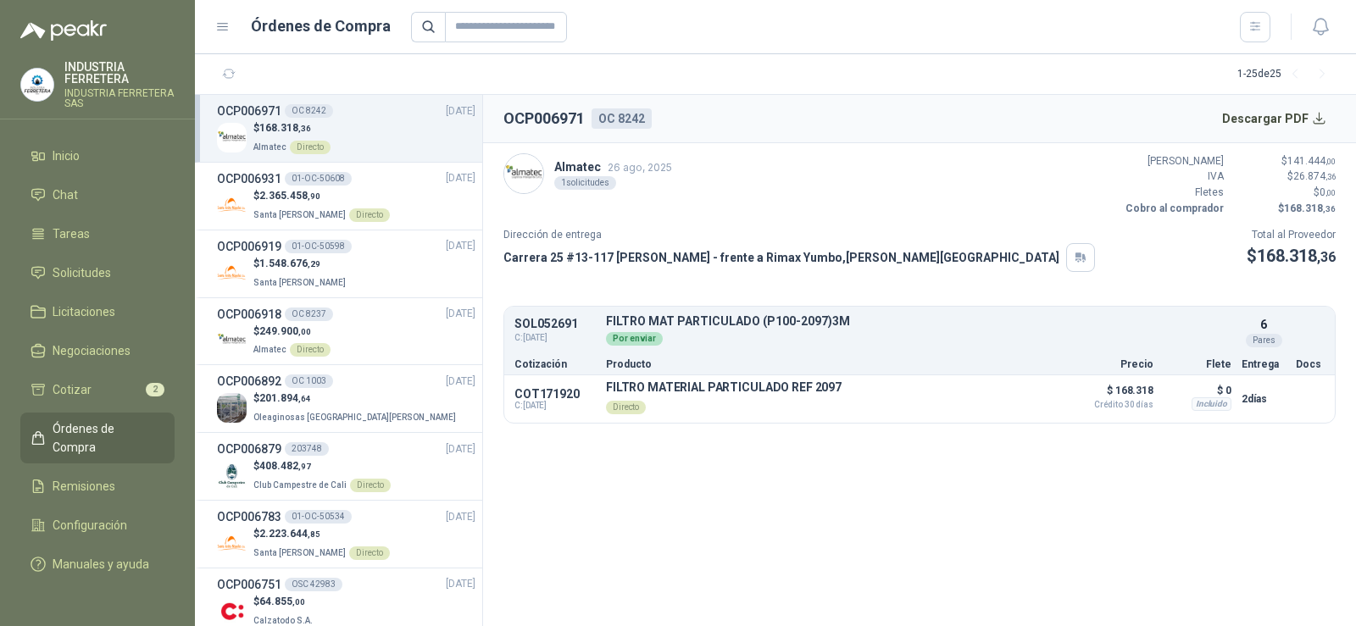
click at [660, 538] on section "OCP006971 OC 8242 Descargar PDF Almatec [DATE] 1 solicitudes Valor Bruto $ 141.…" at bounding box center [919, 360] width 873 height 531
click at [1324, 36] on icon "button" at bounding box center [1320, 26] width 21 height 21
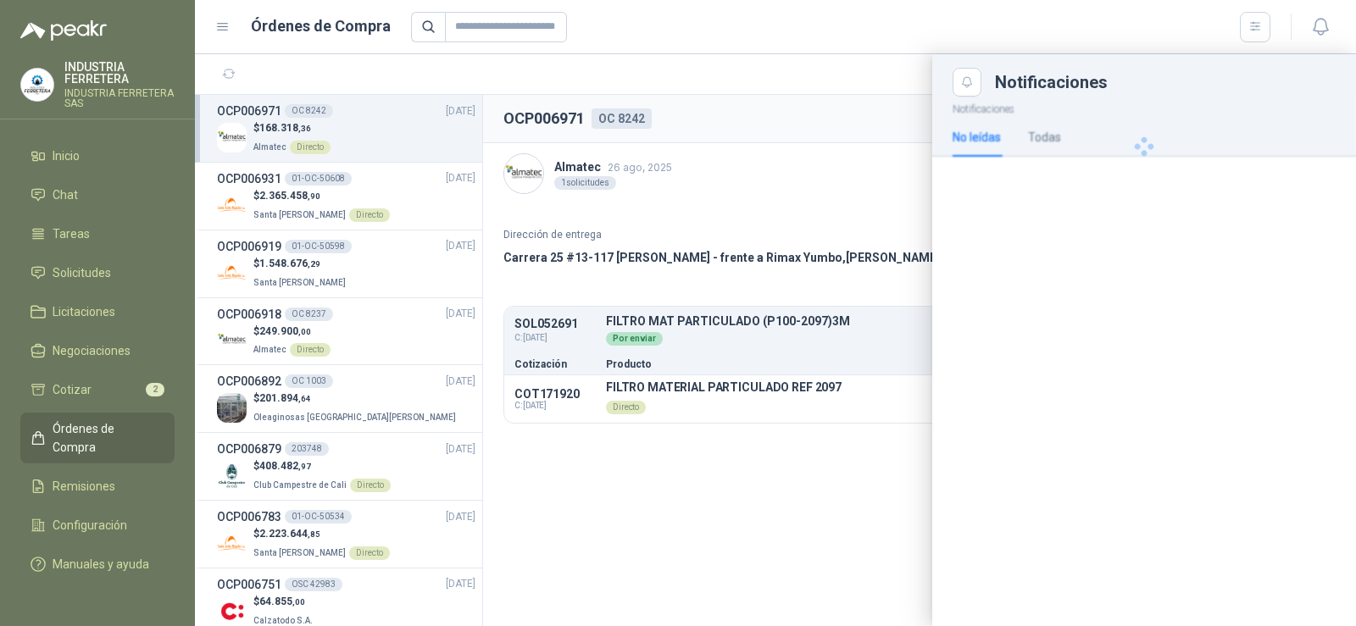
click at [814, 76] on div at bounding box center [775, 340] width 1161 height 572
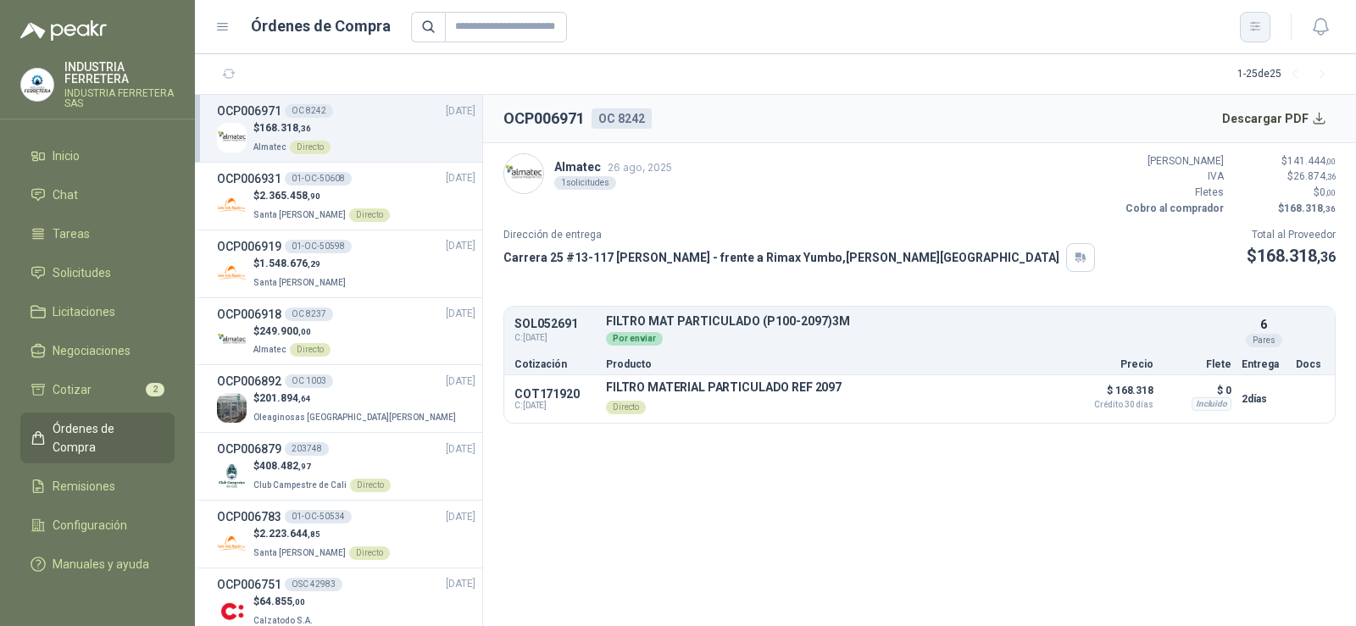
click at [1245, 33] on button "button" at bounding box center [1254, 27] width 30 height 30
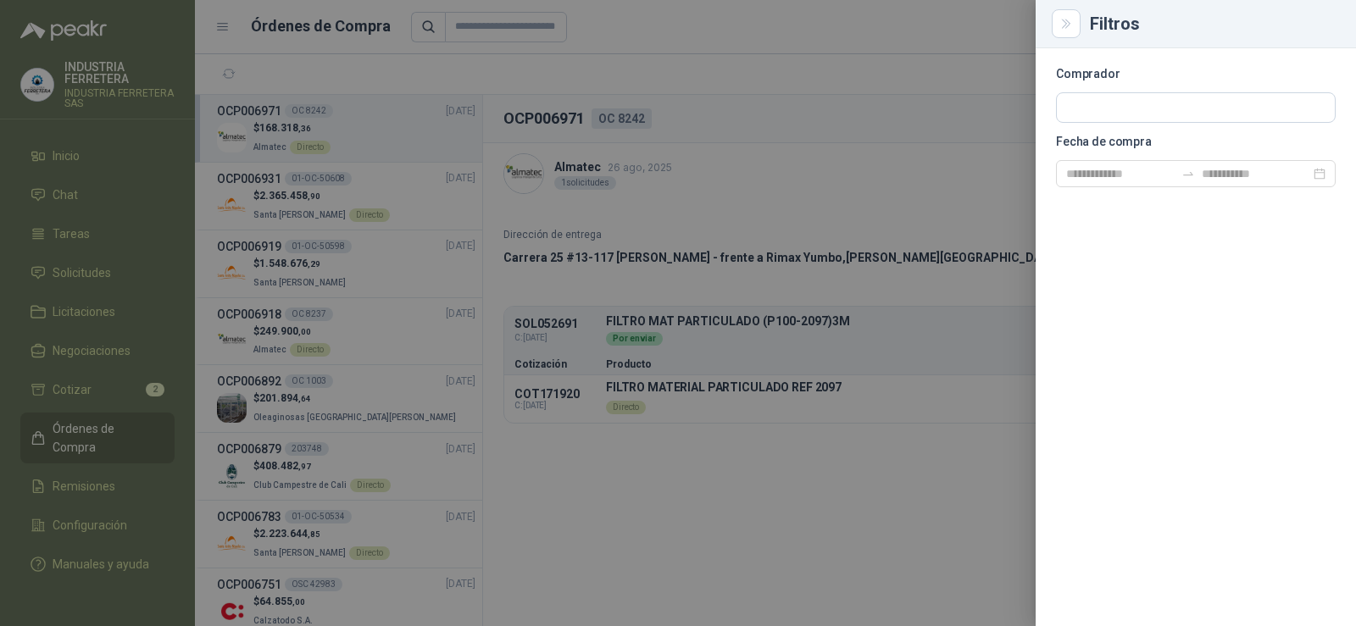
click at [890, 108] on div at bounding box center [678, 313] width 1356 height 626
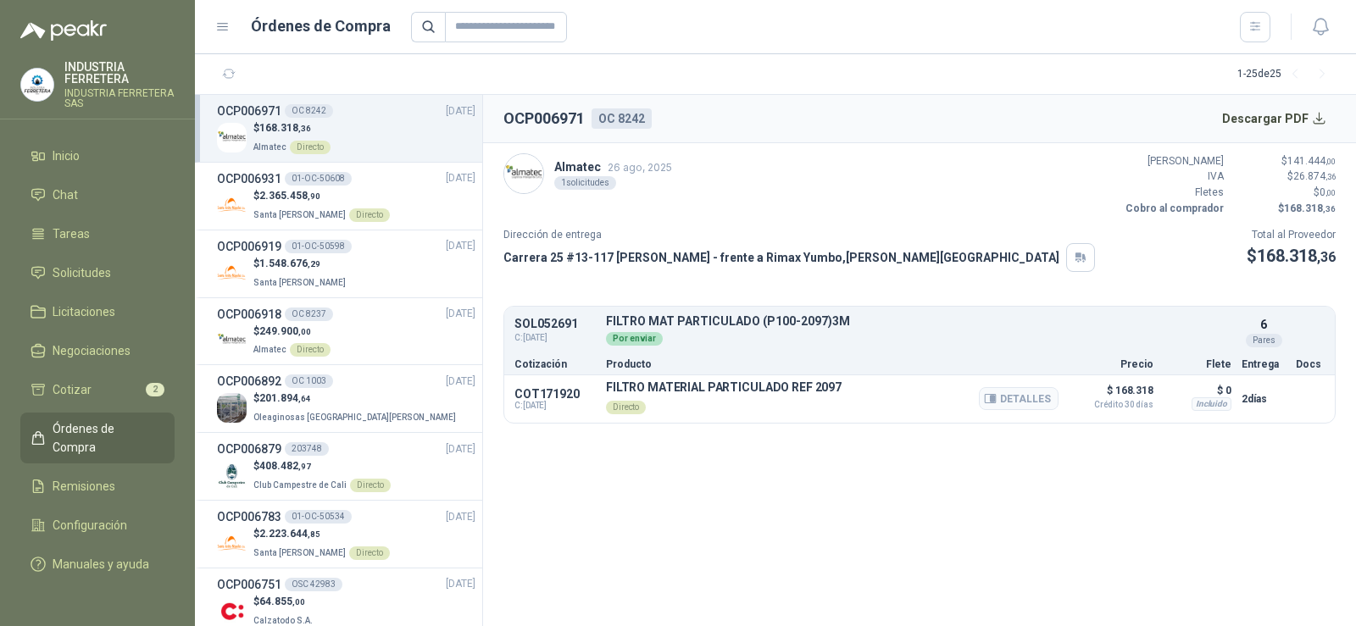
click at [1278, 385] on div "COT171920 C: [DATE] FILTRO MATERIAL PARTICULADO REF 2097 Directo Detalles $ 168…" at bounding box center [919, 398] width 830 height 47
click at [996, 396] on icon "button" at bounding box center [990, 398] width 13 height 13
click at [1027, 404] on div at bounding box center [678, 313] width 1356 height 626
click at [1023, 398] on button "Detalles" at bounding box center [1019, 398] width 80 height 23
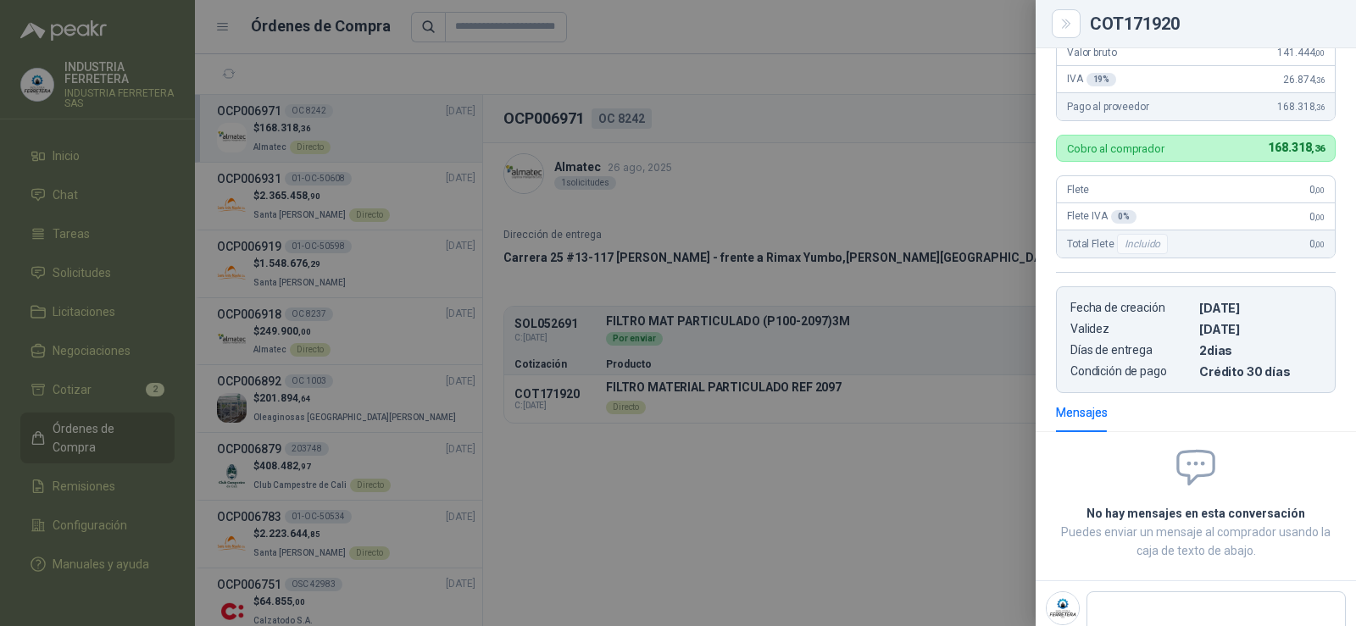
scroll to position [0, 0]
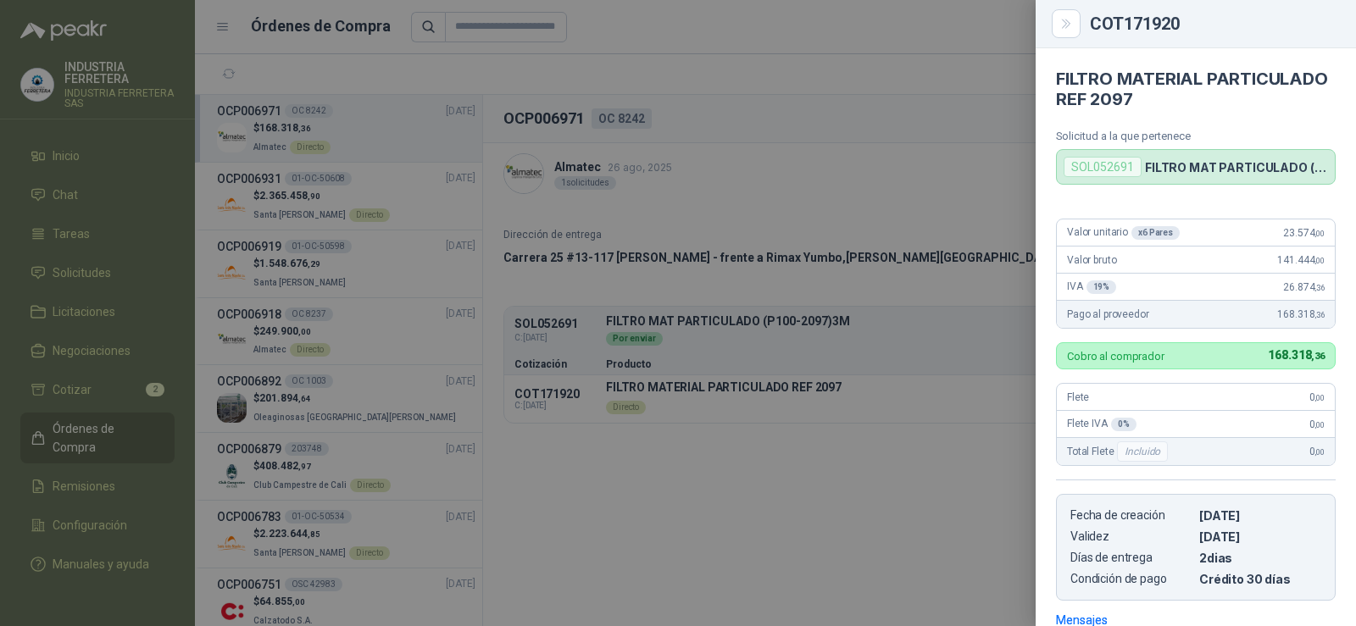
click at [1075, 173] on div "SOL052691" at bounding box center [1102, 167] width 78 height 20
click at [825, 188] on div at bounding box center [678, 313] width 1356 height 626
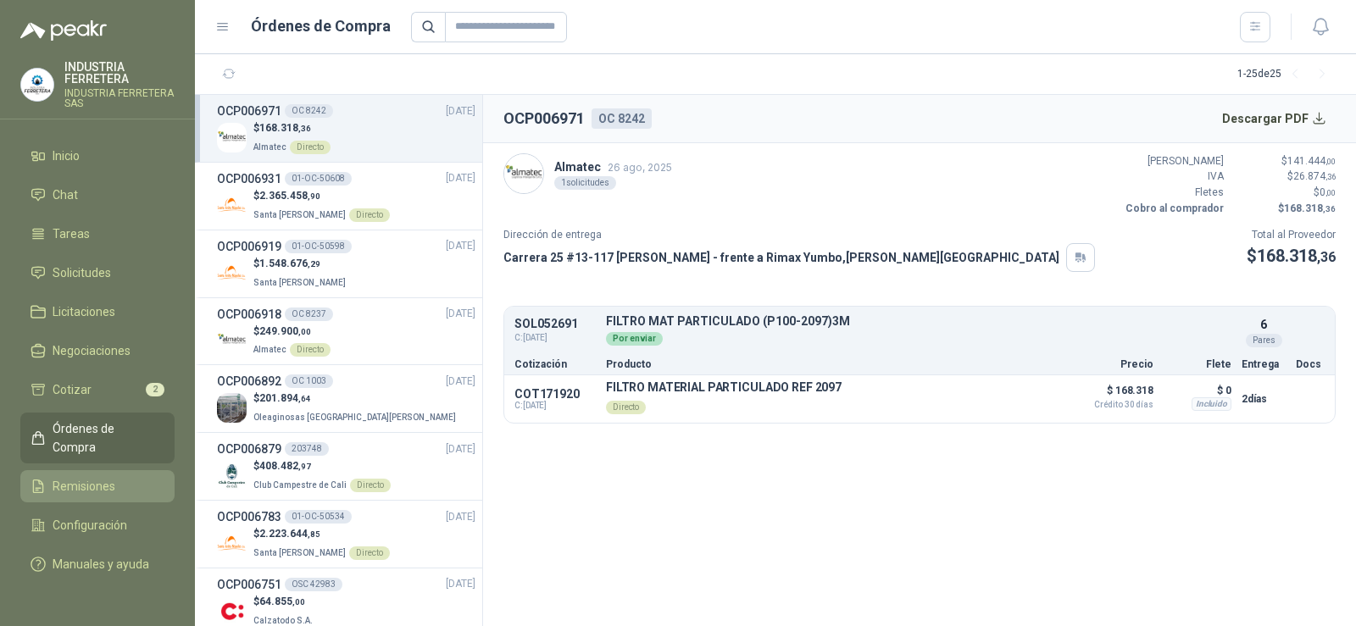
click at [91, 477] on span "Remisiones" at bounding box center [84, 486] width 63 height 19
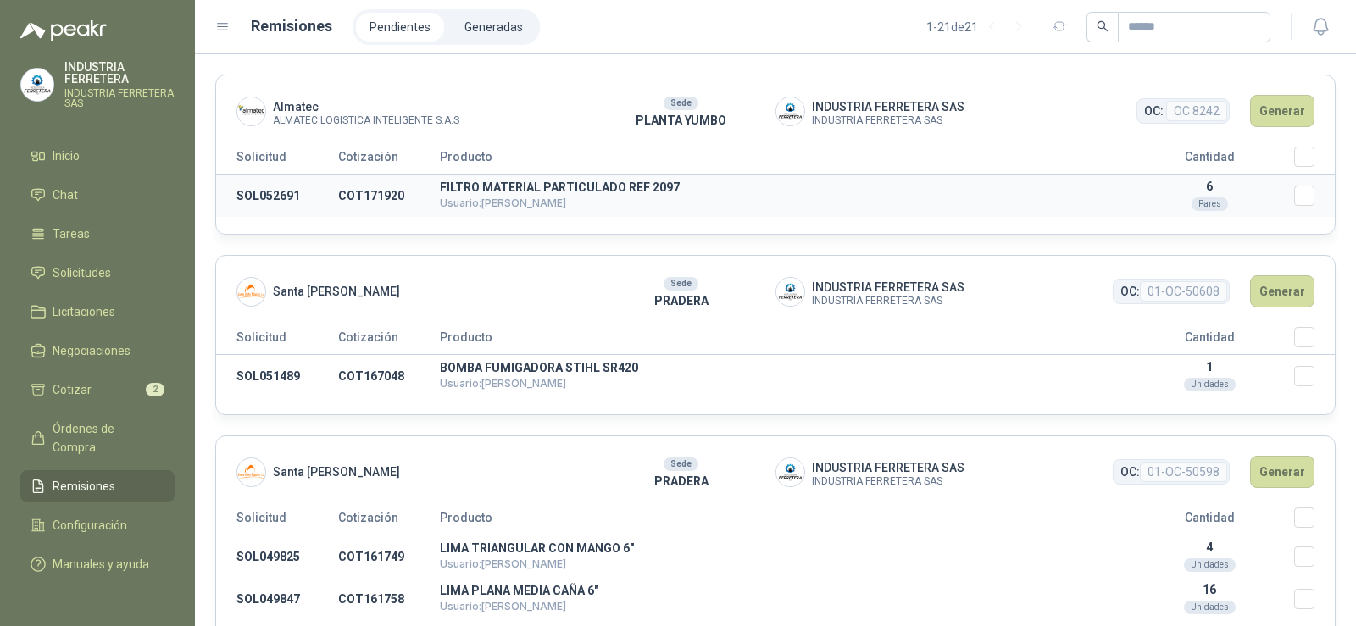
click at [1300, 195] on td "Seleccionar/deseleccionar" at bounding box center [1314, 196] width 41 height 43
click at [703, 211] on td "FILTRO MATERIAL PARTICULADO REF 2097 Usuario: [PERSON_NAME]" at bounding box center [782, 196] width 685 height 43
click at [478, 21] on li "Generadas" at bounding box center [494, 27] width 86 height 29
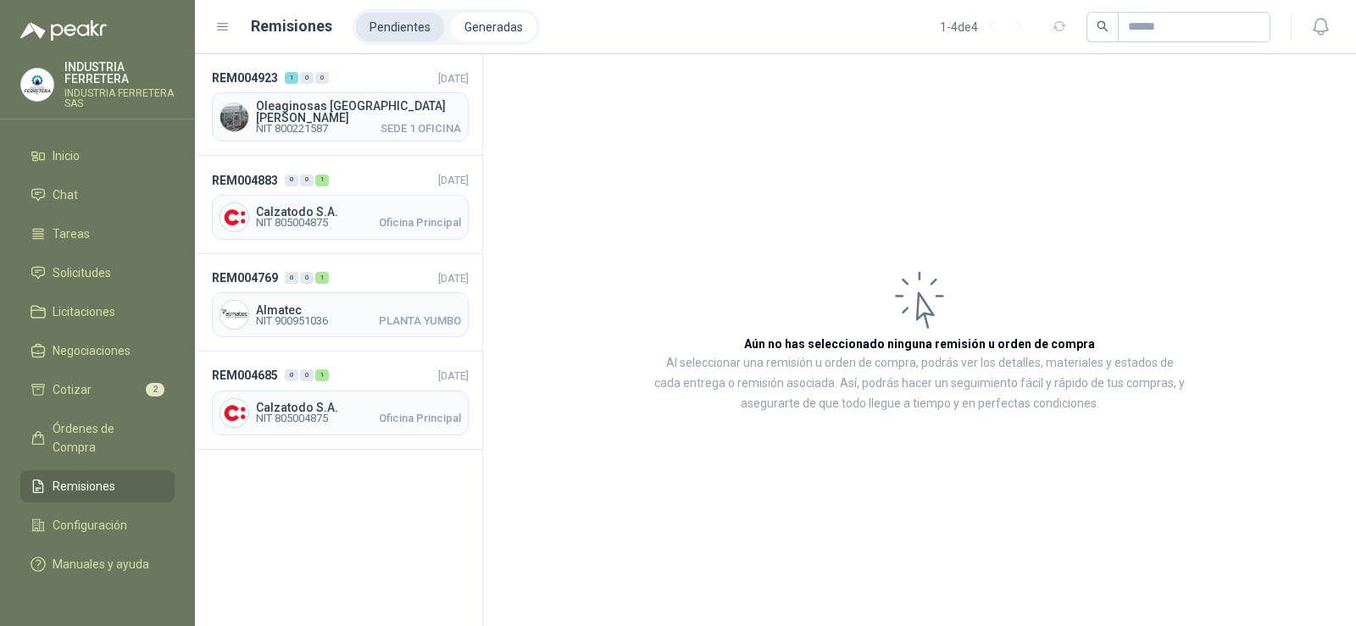
click at [435, 26] on li "Pendientes" at bounding box center [400, 27] width 88 height 29
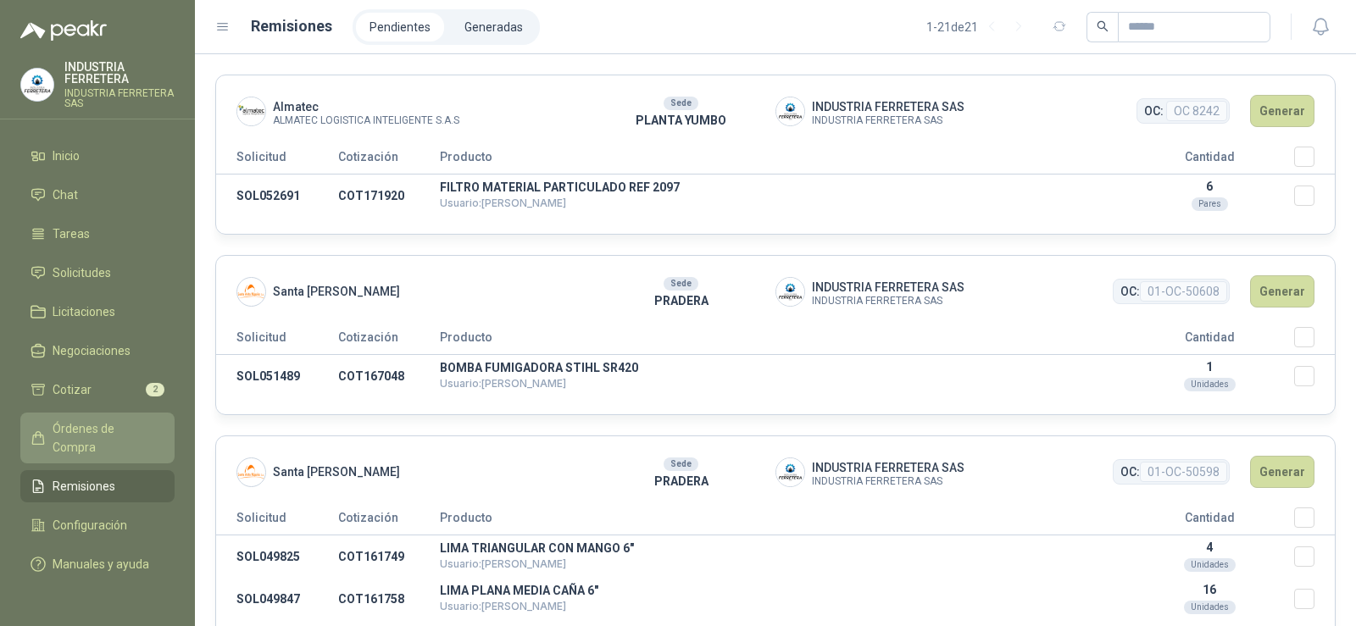
click at [95, 421] on span "Órdenes de Compra" at bounding box center [106, 437] width 106 height 37
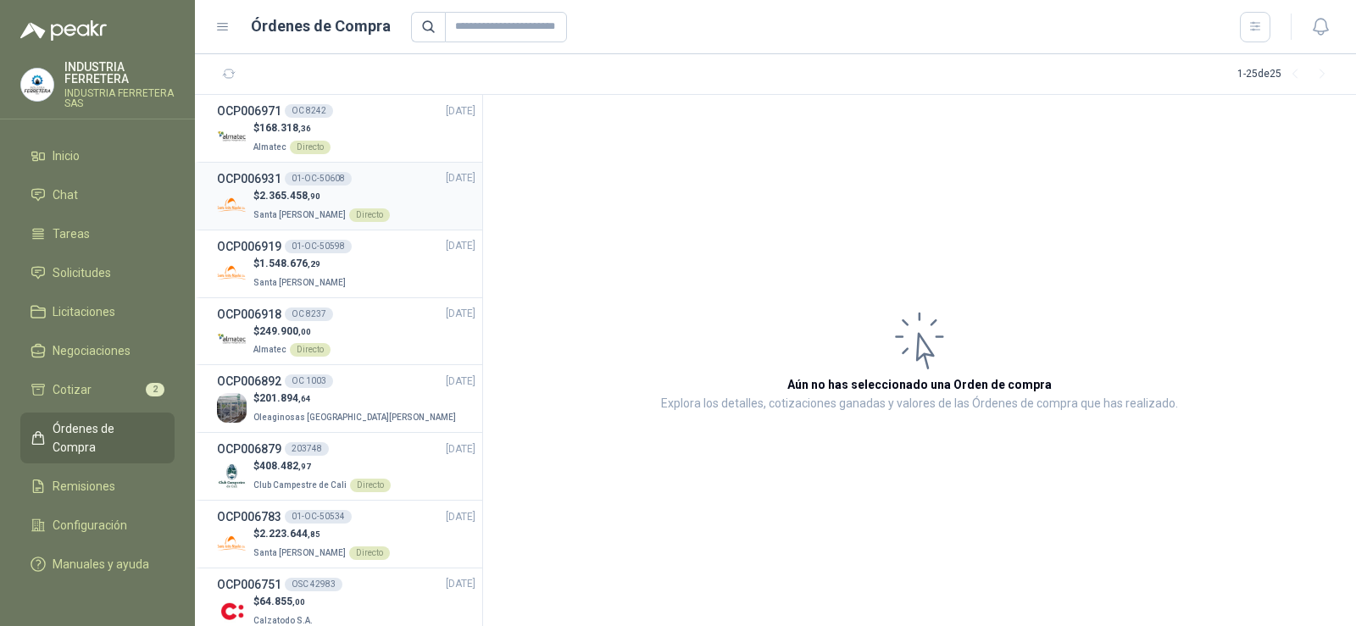
drag, startPoint x: 321, startPoint y: 130, endPoint x: 270, endPoint y: 197, distance: 84.0
click at [270, 197] on span "2.365.458 ,90" at bounding box center [289, 196] width 61 height 12
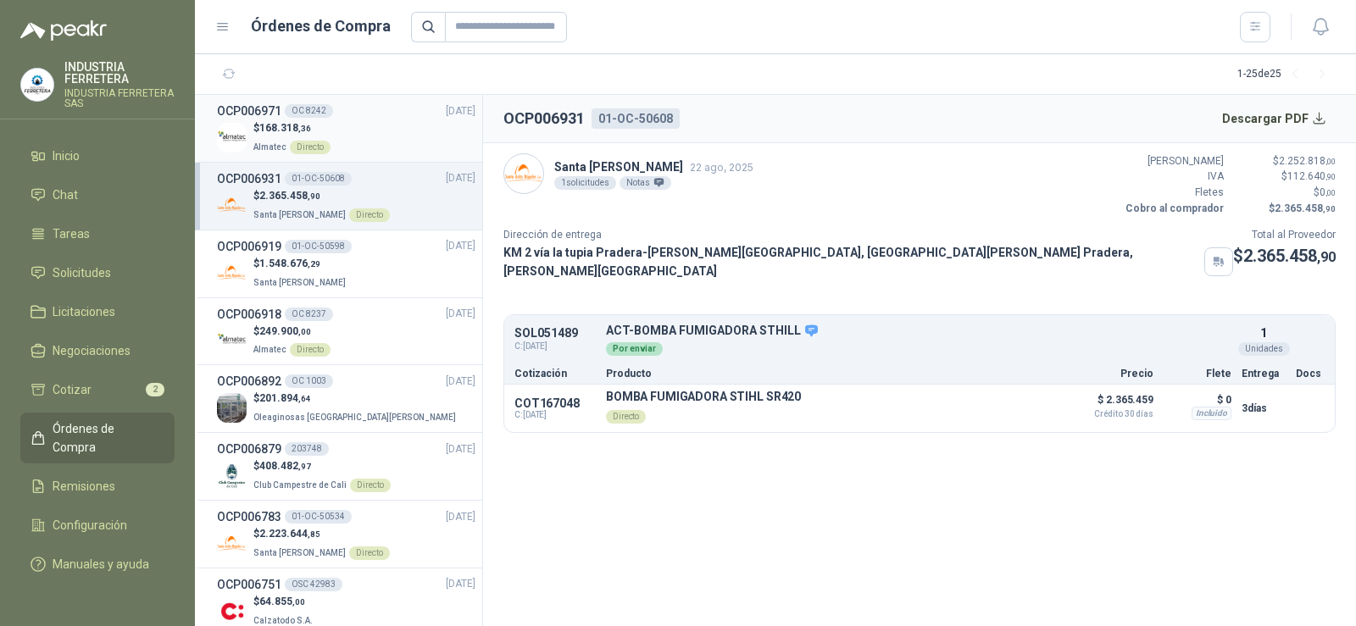
click at [347, 130] on div "$ 168.318 ,36 Almatec Directo" at bounding box center [346, 137] width 258 height 35
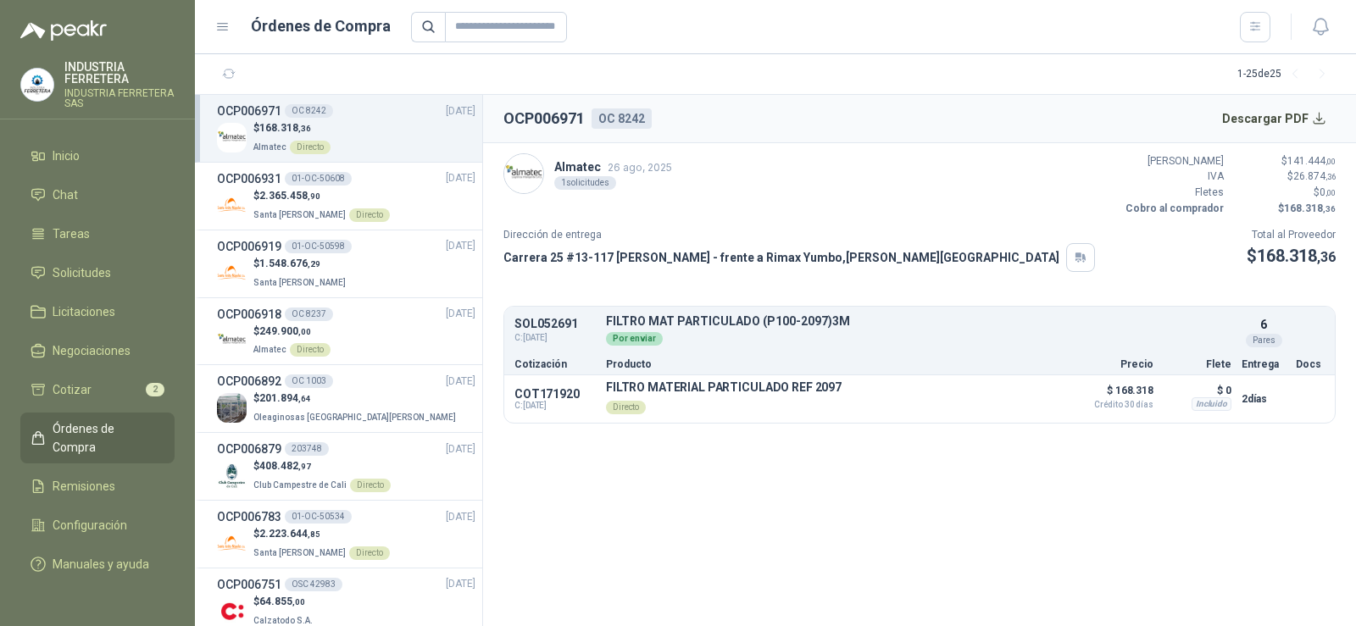
click at [308, 148] on div "Directo" at bounding box center [310, 148] width 41 height 14
click at [263, 142] on span "Almatec" at bounding box center [269, 146] width 33 height 9
click at [632, 332] on div "Por enviar" at bounding box center [634, 339] width 57 height 14
click at [631, 414] on p "Directo" at bounding box center [724, 406] width 236 height 24
click at [1188, 335] on button "Detalles" at bounding box center [1191, 330] width 80 height 23
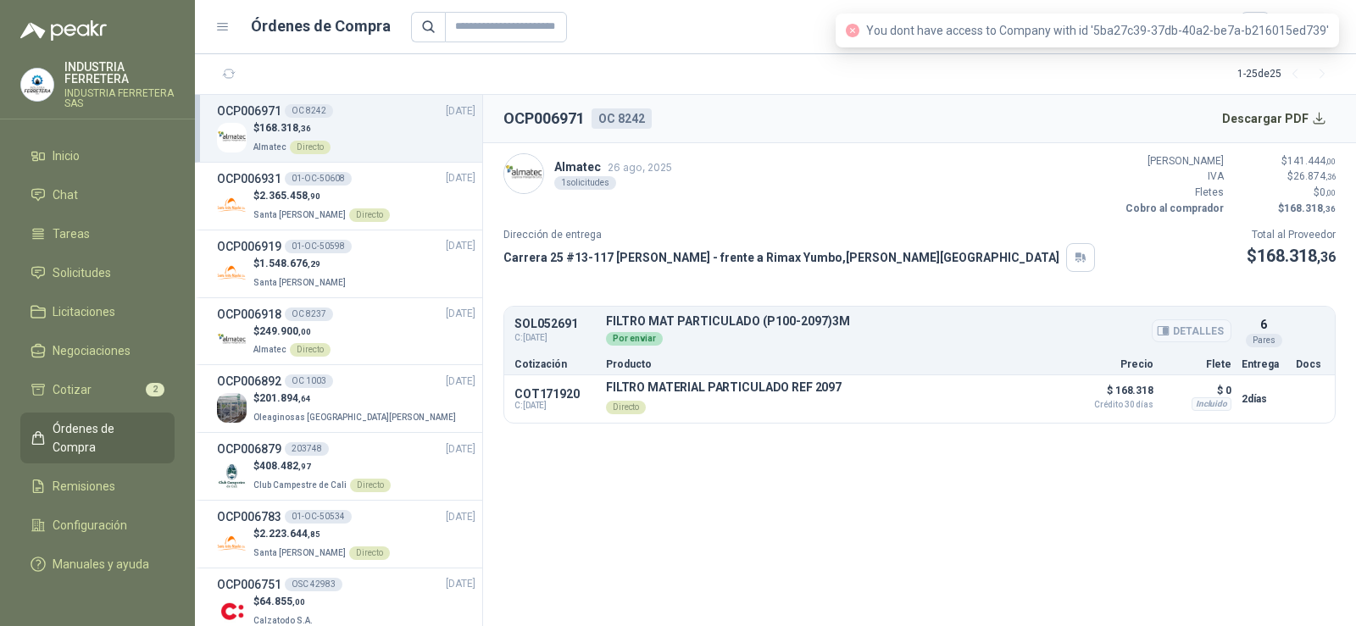
click at [1188, 335] on button "Detalles" at bounding box center [1191, 330] width 80 height 23
click at [1078, 492] on section "OCP006971 OC 8242 Descargar PDF Almatec [DATE] 1 solicitudes Valor Bruto $ 141.…" at bounding box center [919, 360] width 873 height 531
click at [1033, 404] on button "Detalles" at bounding box center [1019, 398] width 80 height 23
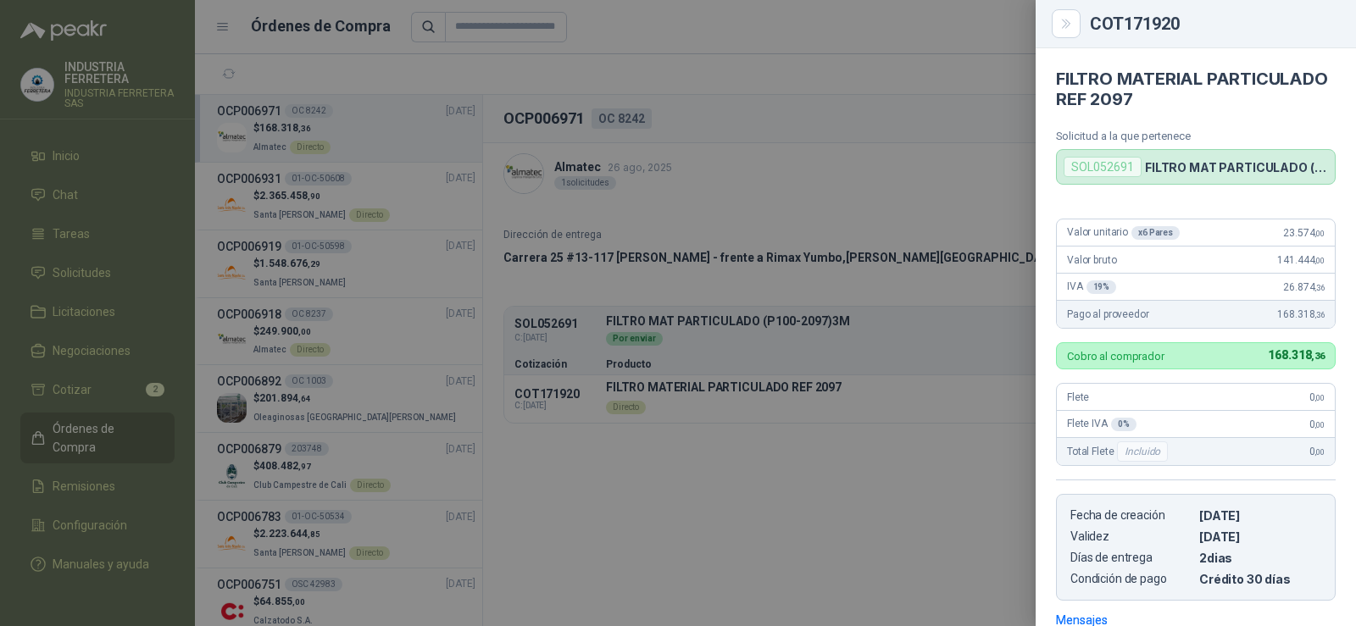
scroll to position [247, 0]
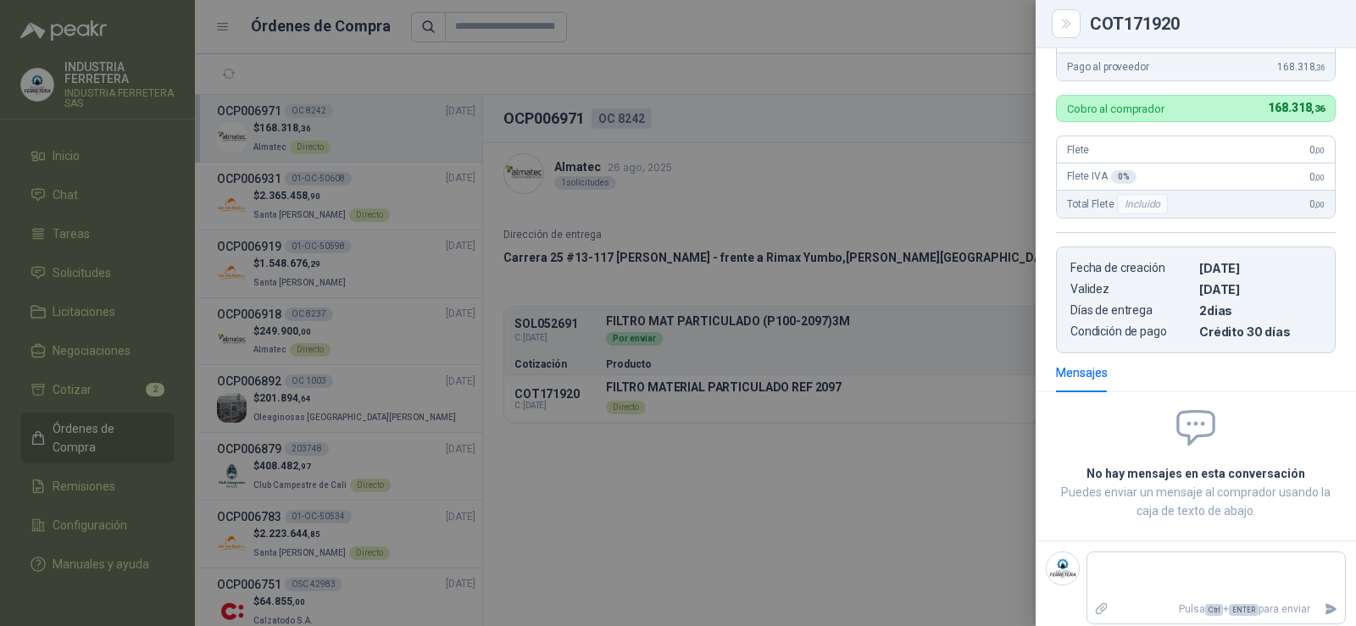
click at [951, 409] on div at bounding box center [678, 313] width 1356 height 626
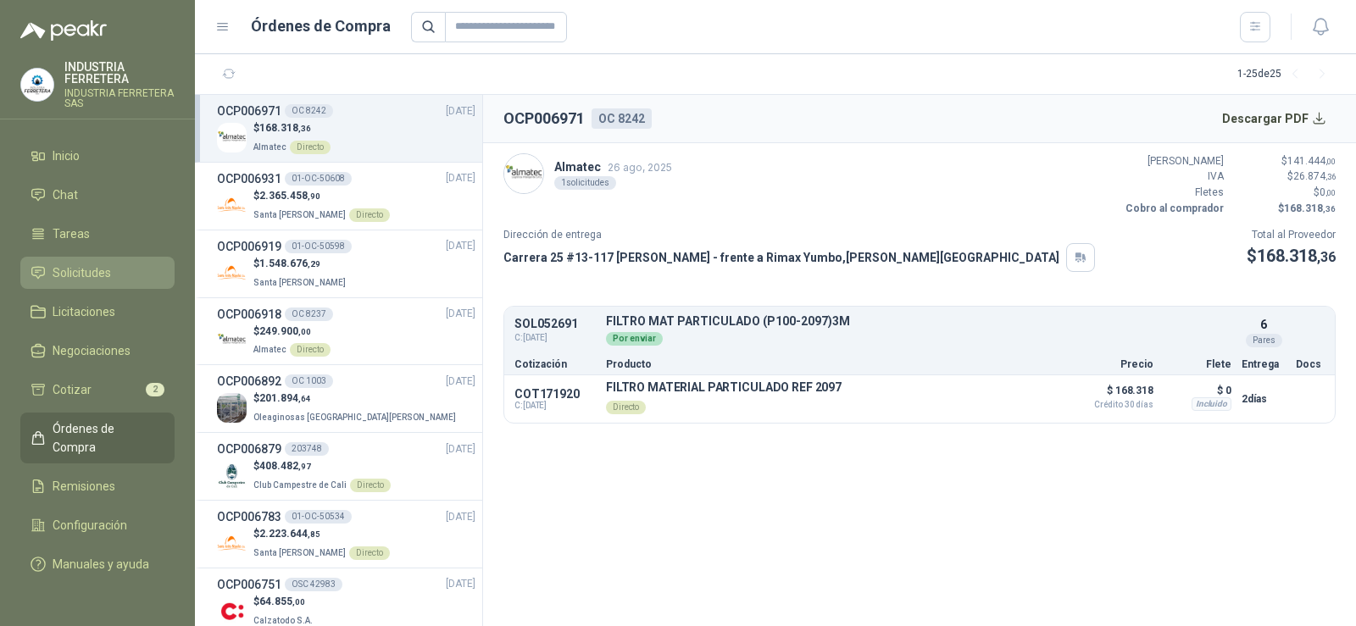
click at [91, 274] on span "Solicitudes" at bounding box center [82, 272] width 58 height 19
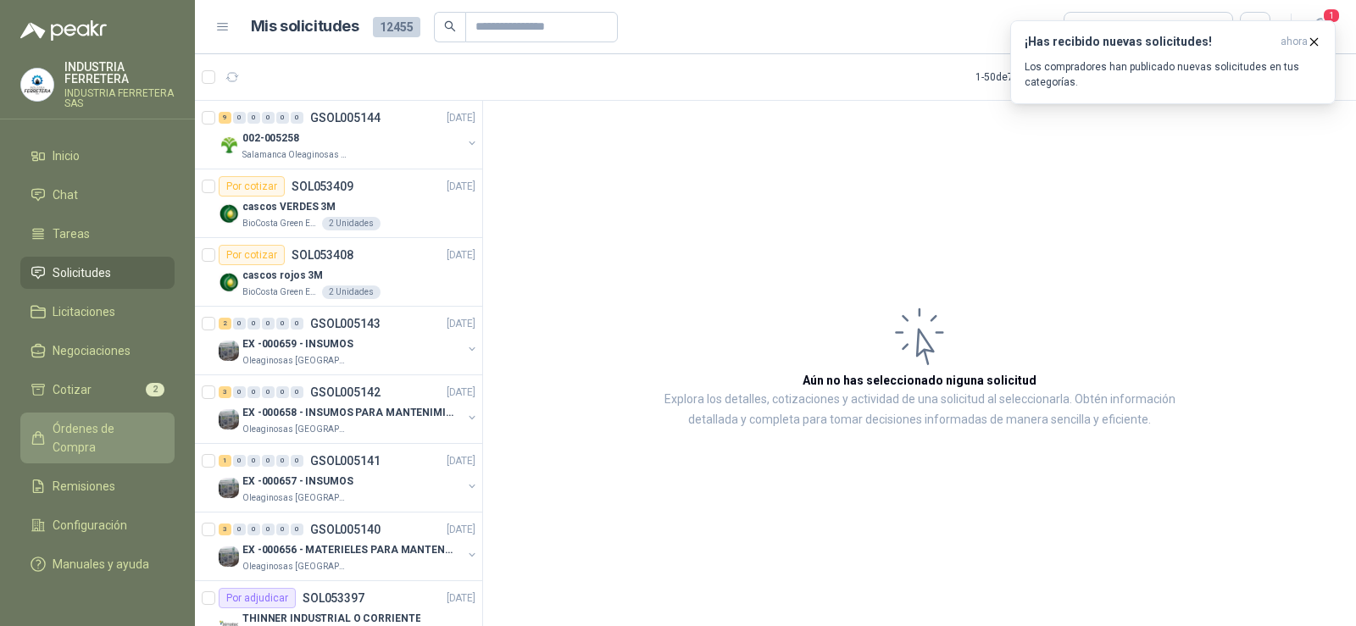
click at [106, 430] on span "Órdenes de Compra" at bounding box center [106, 437] width 106 height 37
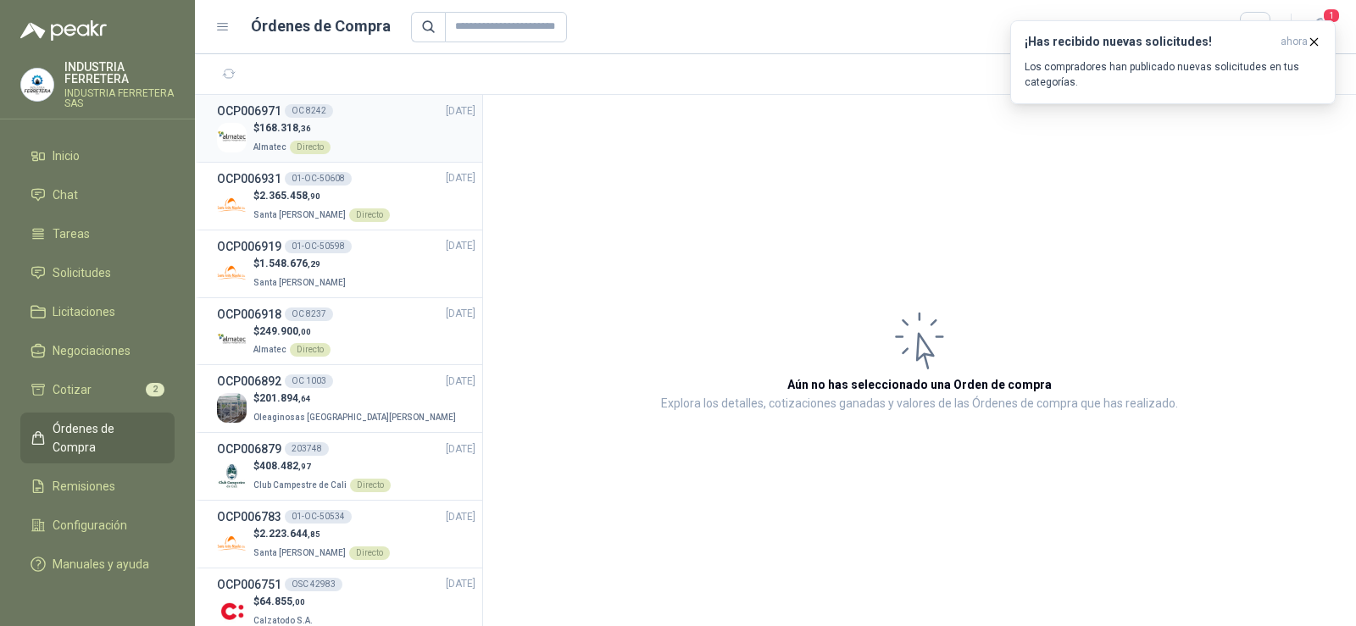
click at [378, 130] on div "$ 168.318 ,36 Almatec Directo" at bounding box center [346, 137] width 258 height 35
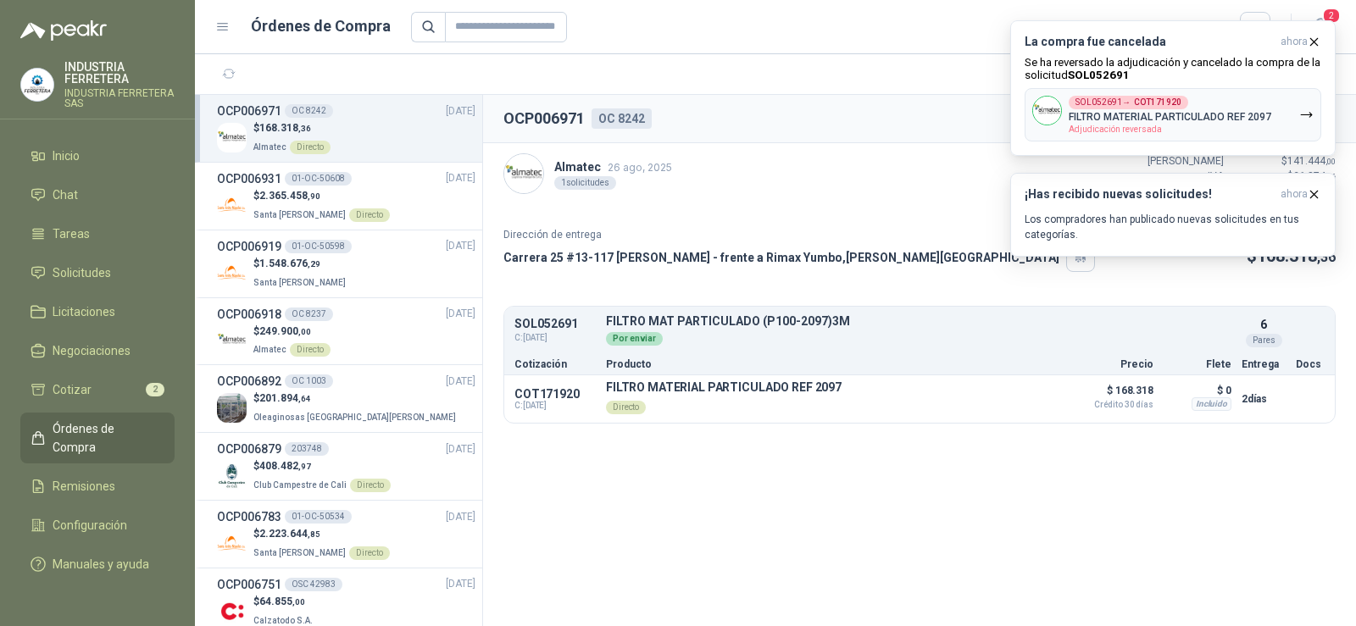
click at [127, 428] on span "Órdenes de Compra" at bounding box center [106, 437] width 106 height 37
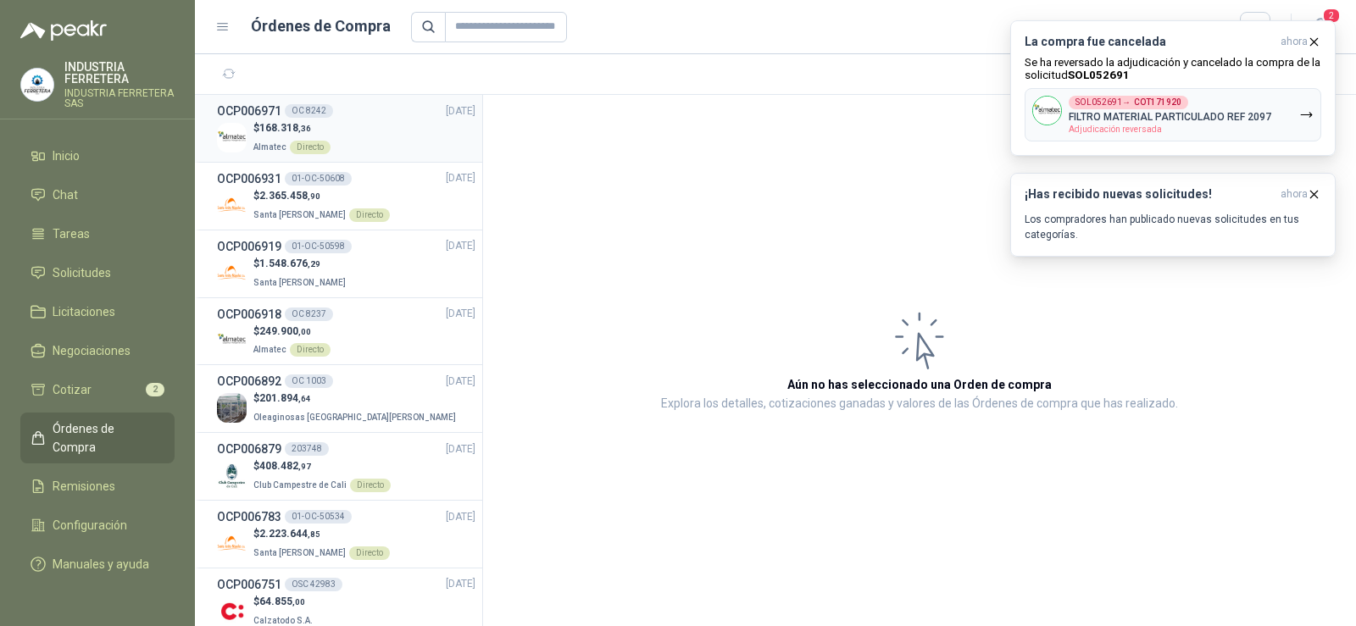
click at [337, 121] on div "$ 168.318 ,36 Almatec Directo" at bounding box center [346, 137] width 258 height 35
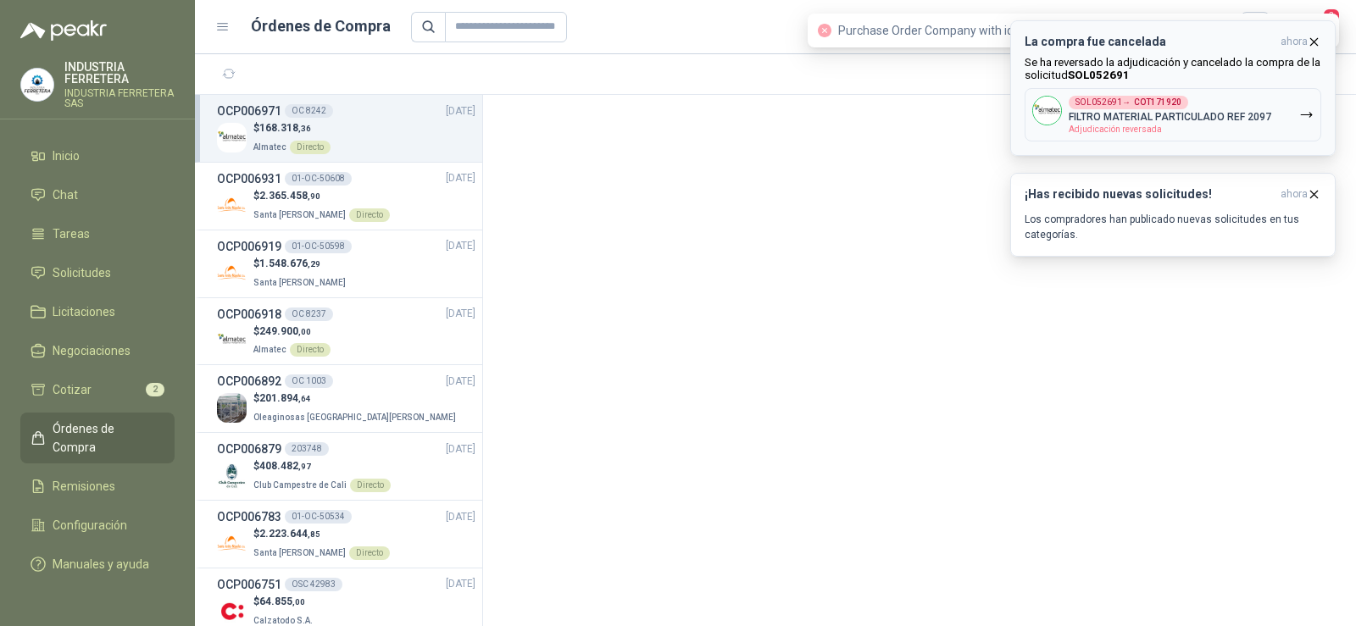
click at [1304, 117] on icon "button" at bounding box center [1305, 115] width 10 height 4
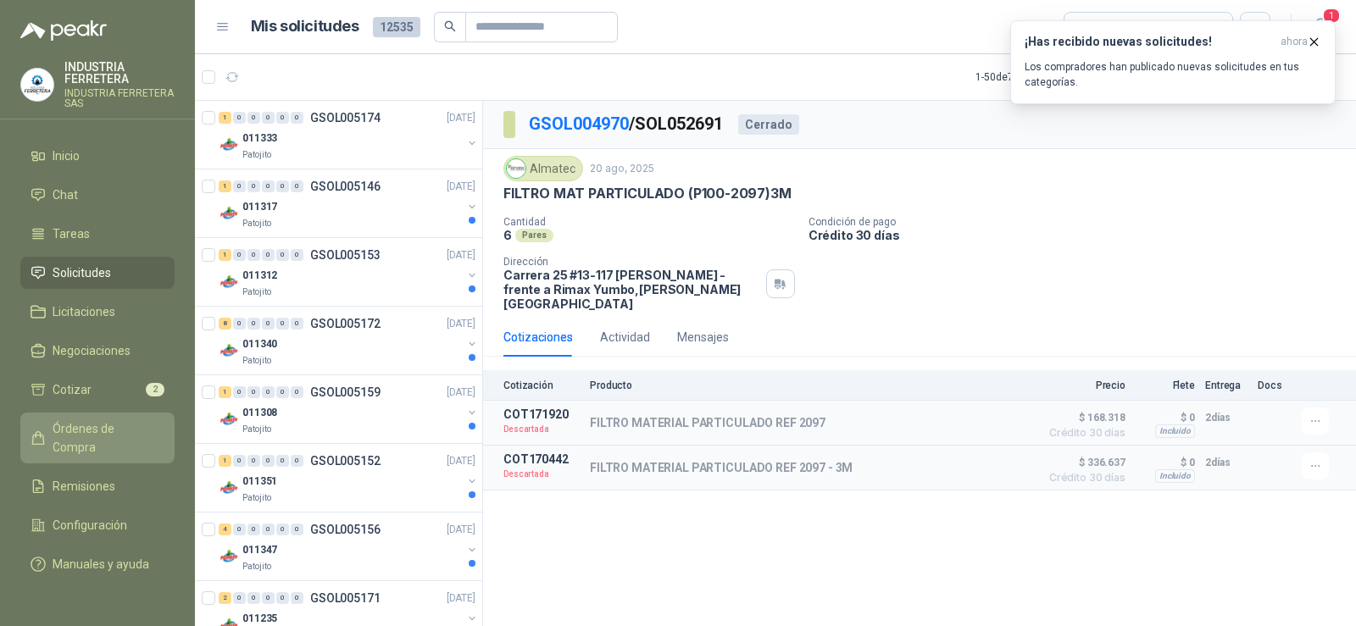
click at [109, 433] on span "Órdenes de Compra" at bounding box center [106, 437] width 106 height 37
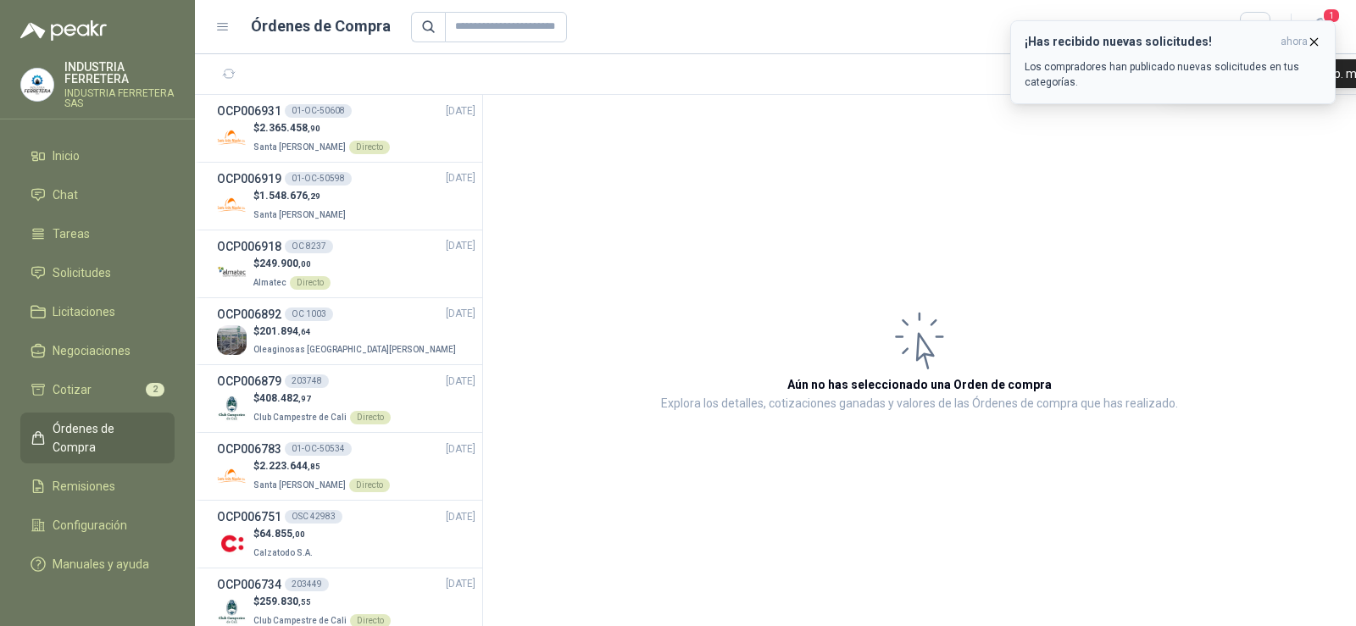
click at [1311, 45] on icon "button" at bounding box center [1313, 42] width 14 height 14
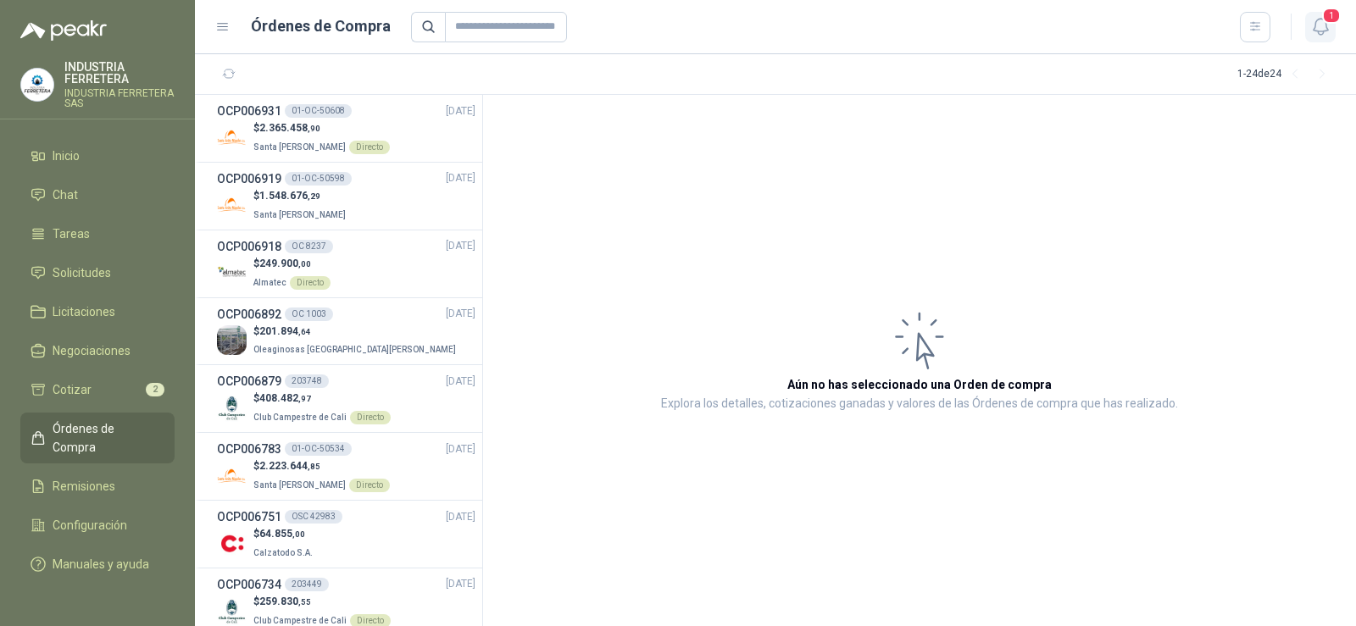
click at [1330, 22] on span "1" at bounding box center [1331, 16] width 19 height 16
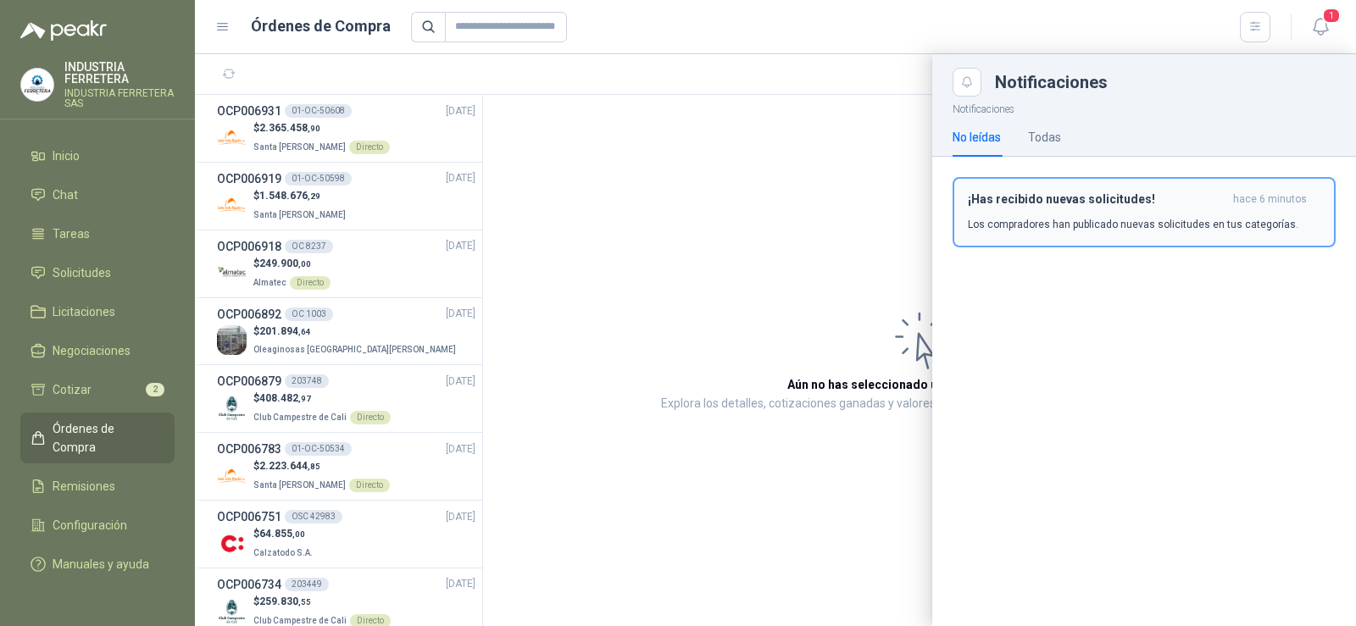
click at [1016, 211] on div "¡Has recibido nuevas solicitudes! hace 6 minutos Los compradores han publicado …" at bounding box center [1144, 212] width 352 height 40
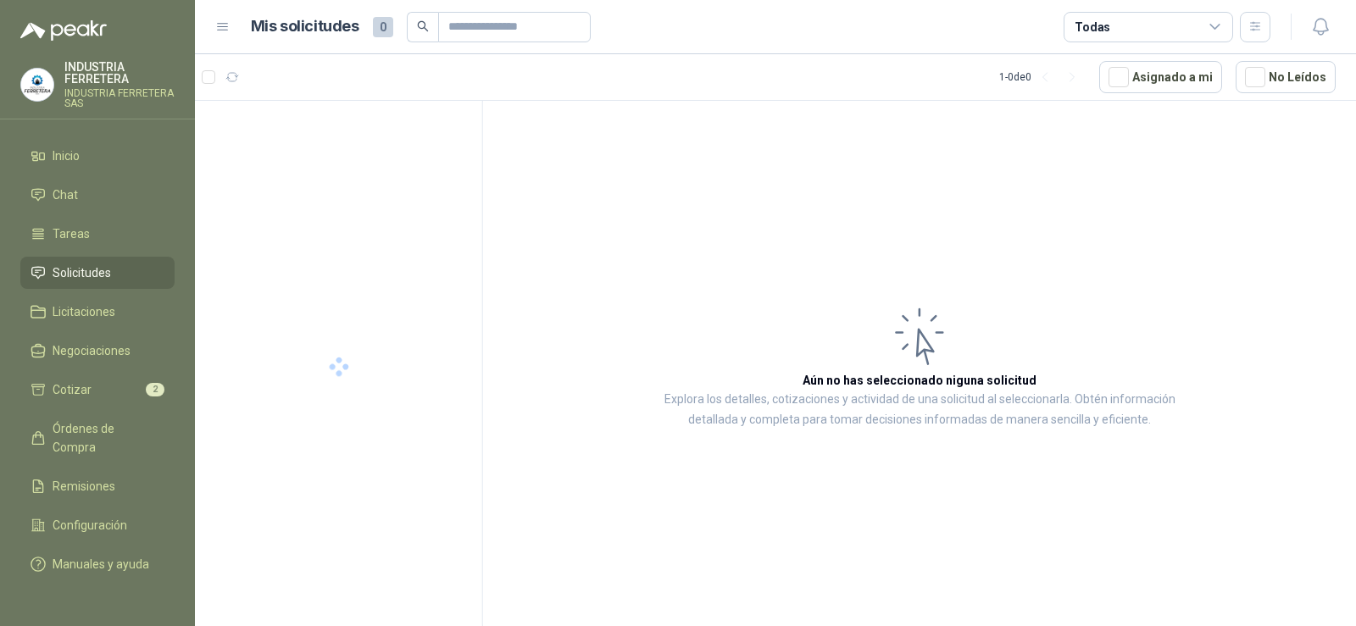
click at [91, 275] on span "Solicitudes" at bounding box center [82, 272] width 58 height 19
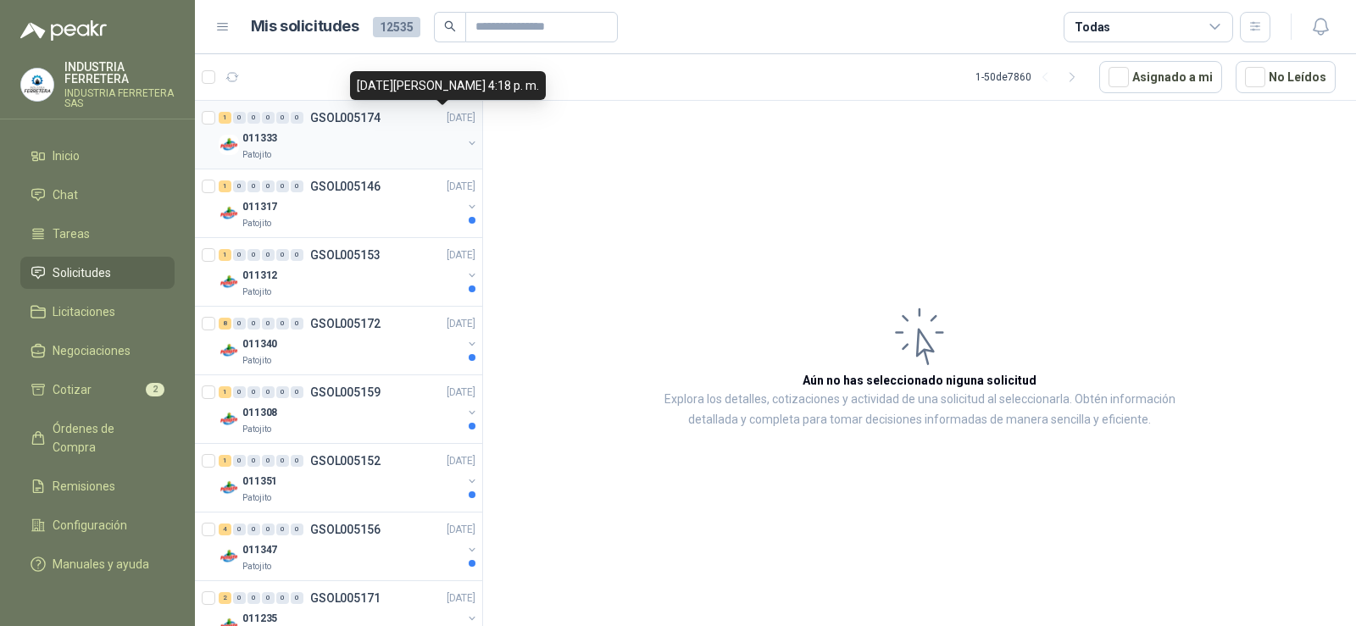
click at [274, 158] on div "Patojito" at bounding box center [351, 155] width 219 height 14
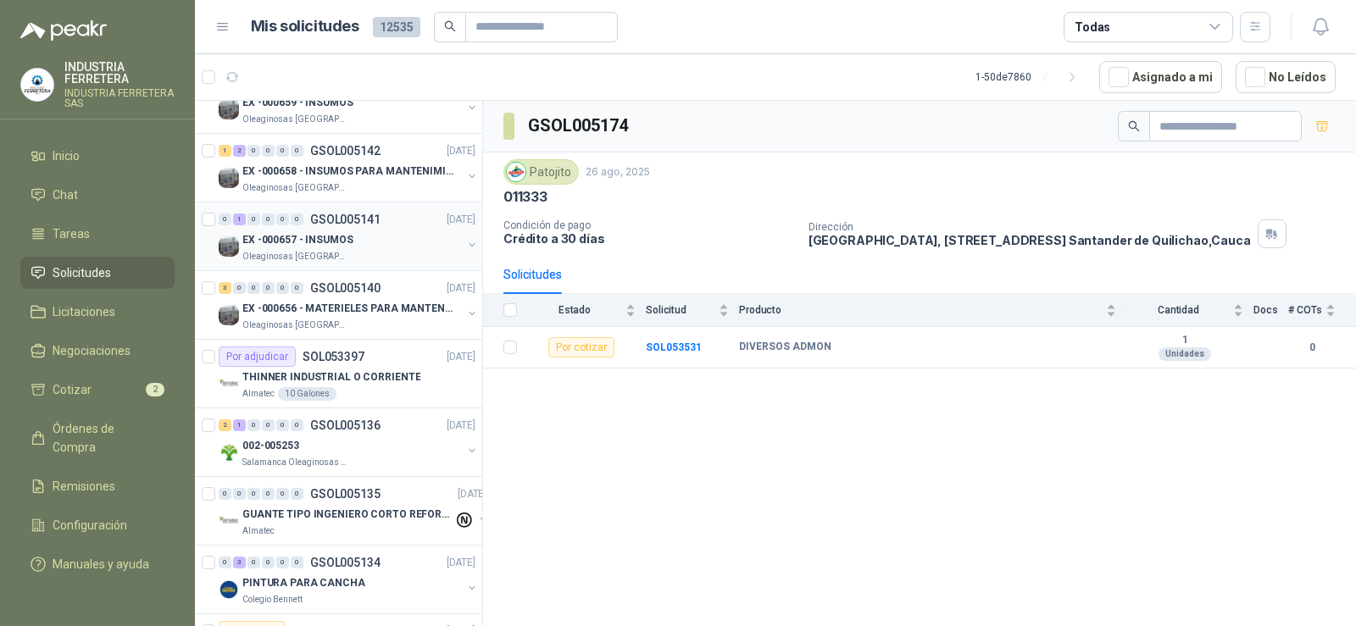
scroll to position [1356, 0]
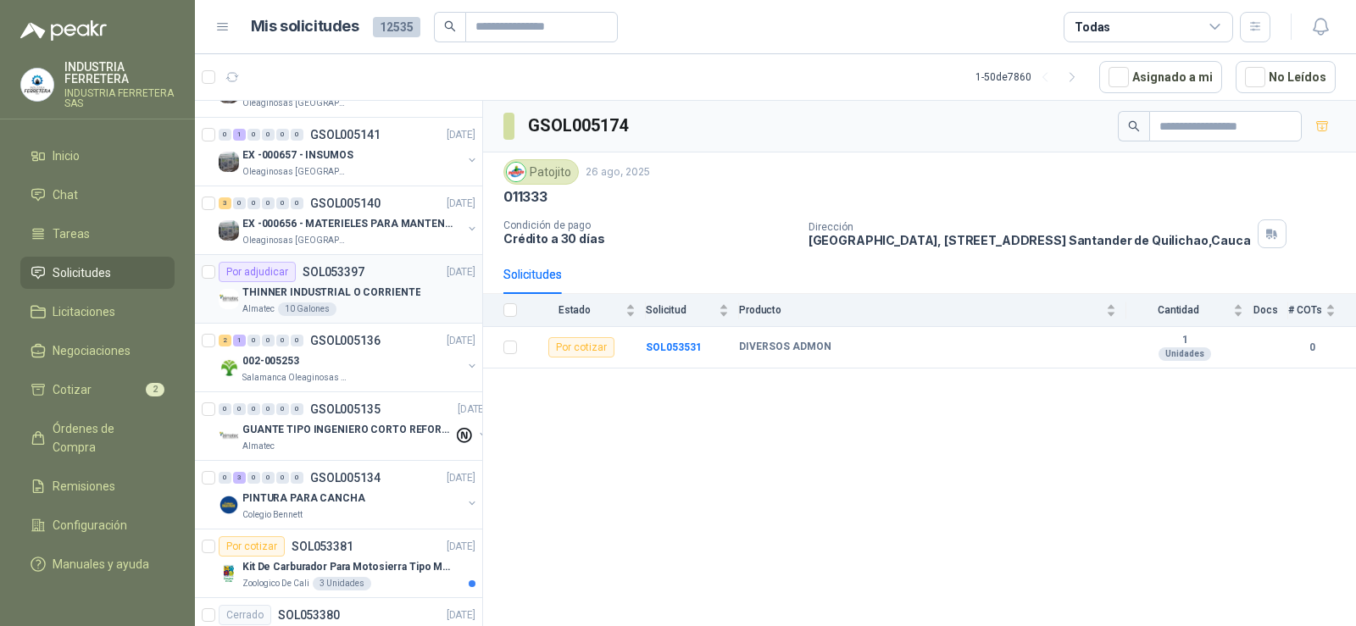
click at [352, 293] on p "THINNER INDUSTRIAL O CORRIENTE" at bounding box center [331, 293] width 178 height 16
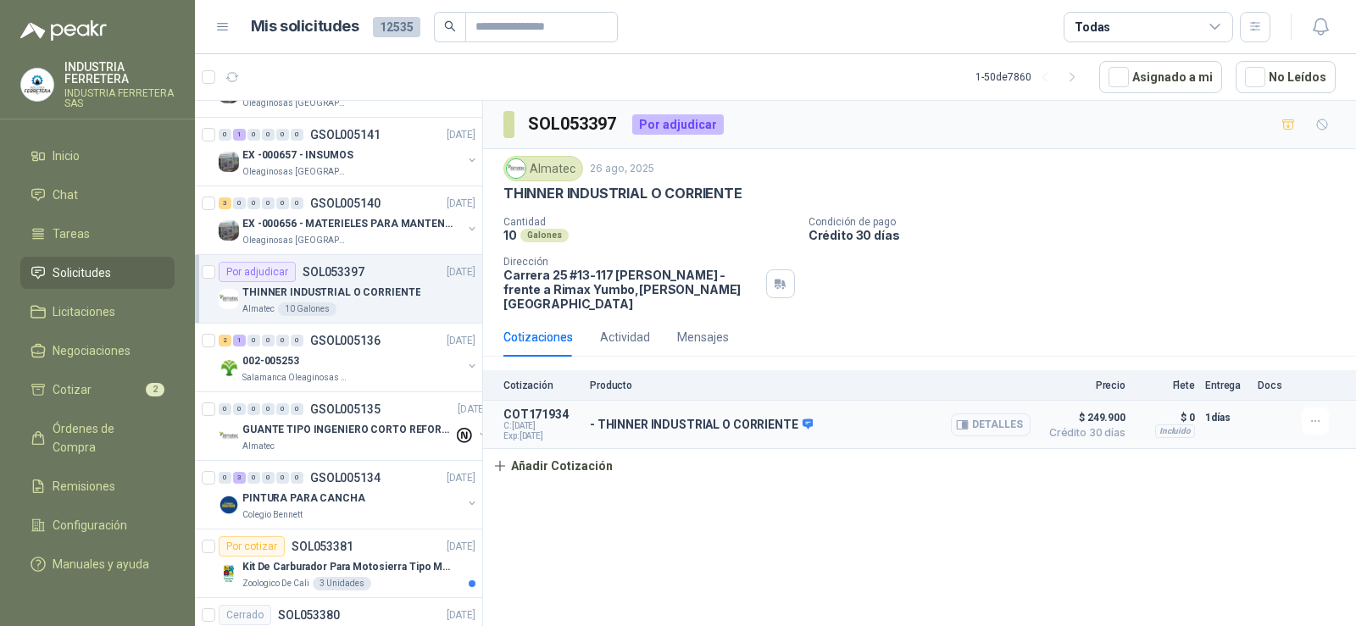
click at [988, 413] on button "Detalles" at bounding box center [991, 424] width 80 height 23
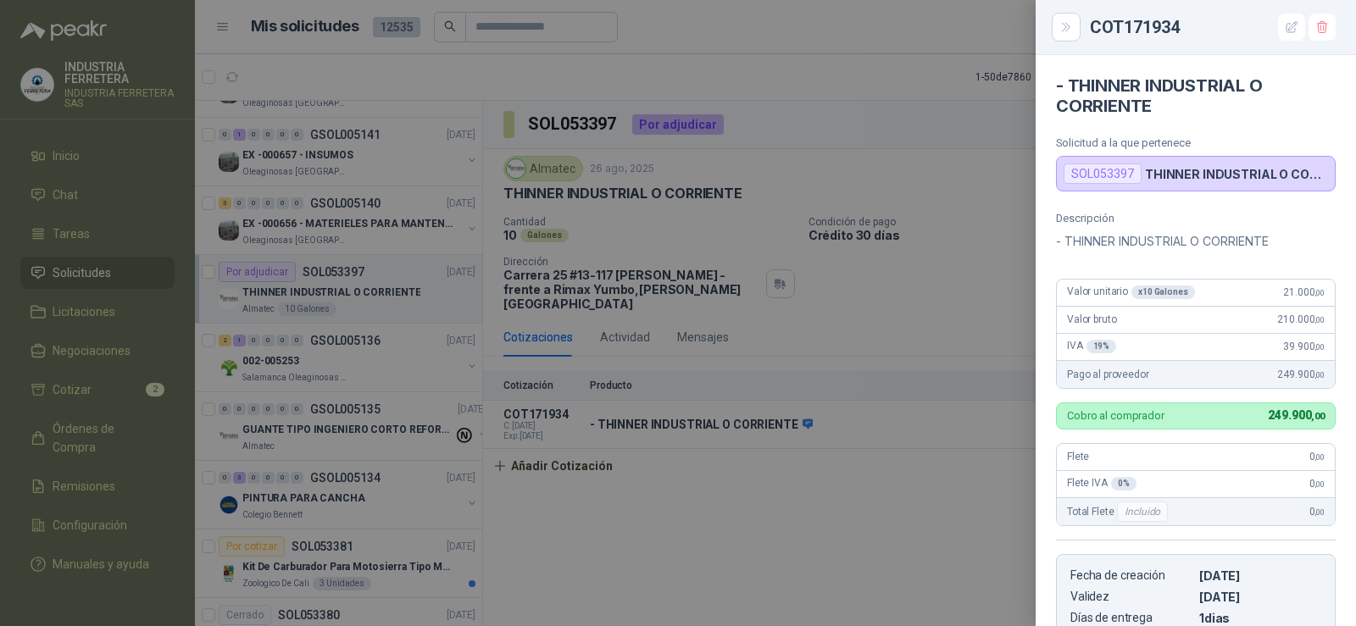
click at [962, 508] on div at bounding box center [678, 313] width 1356 height 626
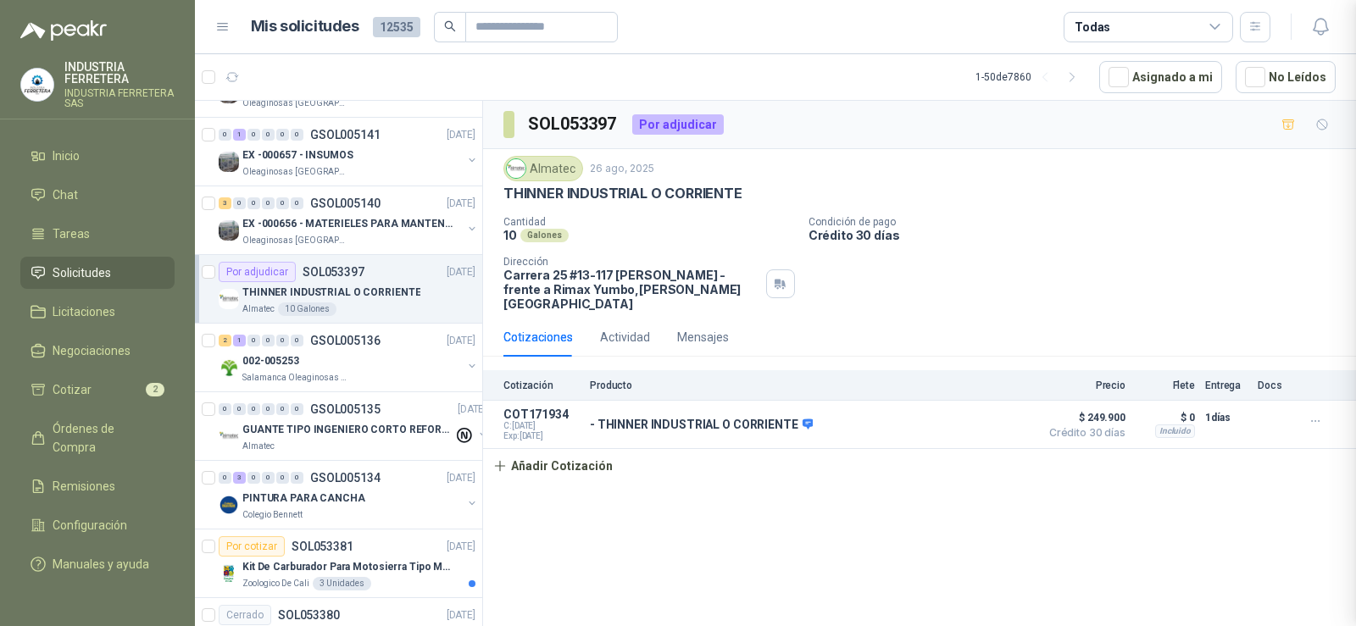
scroll to position [316, 0]
